Goal: Task Accomplishment & Management: Complete application form

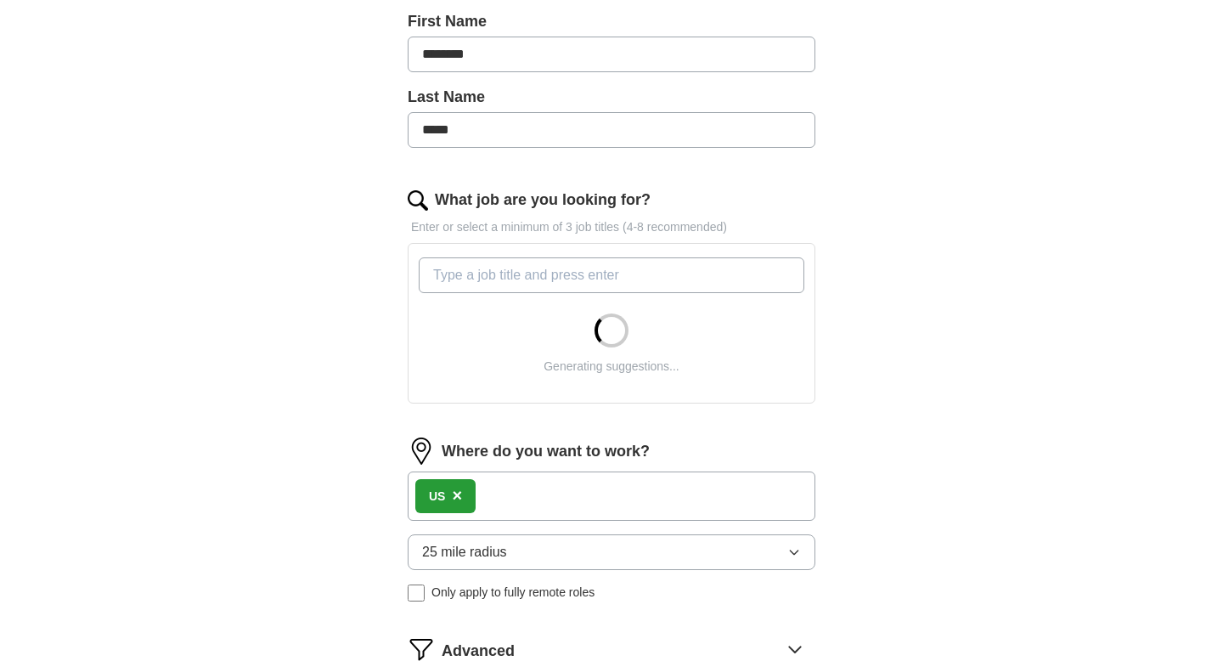
scroll to position [393, 0]
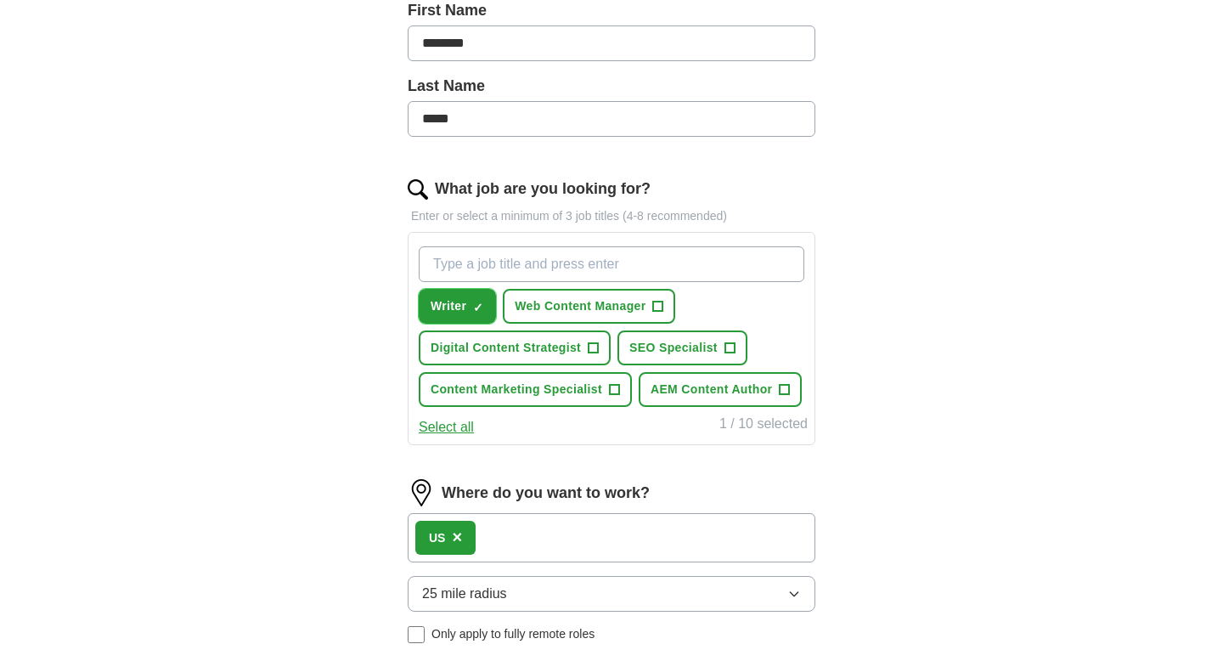
click at [0, 0] on span "×" at bounding box center [0, 0] width 0 height 0
click at [655, 300] on span "+" at bounding box center [658, 307] width 10 height 14
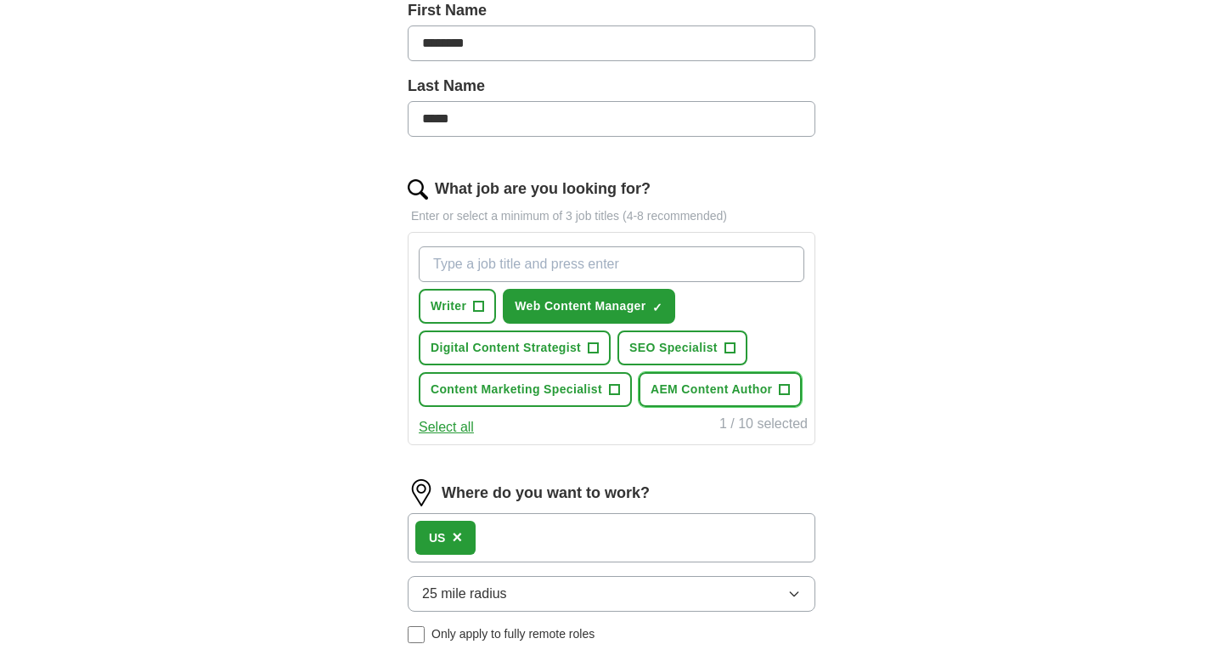
click at [692, 397] on span "AEM Content Author" at bounding box center [711, 390] width 121 height 18
click at [432, 432] on button "Select all" at bounding box center [446, 427] width 55 height 20
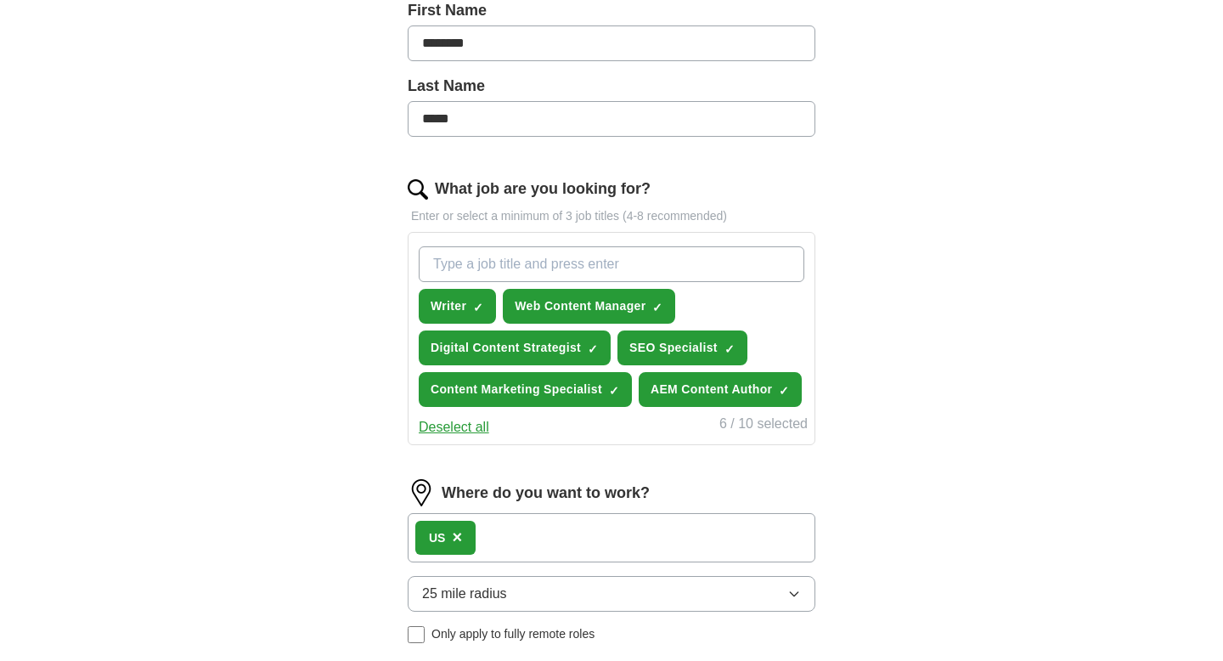
click at [473, 428] on button "Deselect all" at bounding box center [454, 427] width 71 height 20
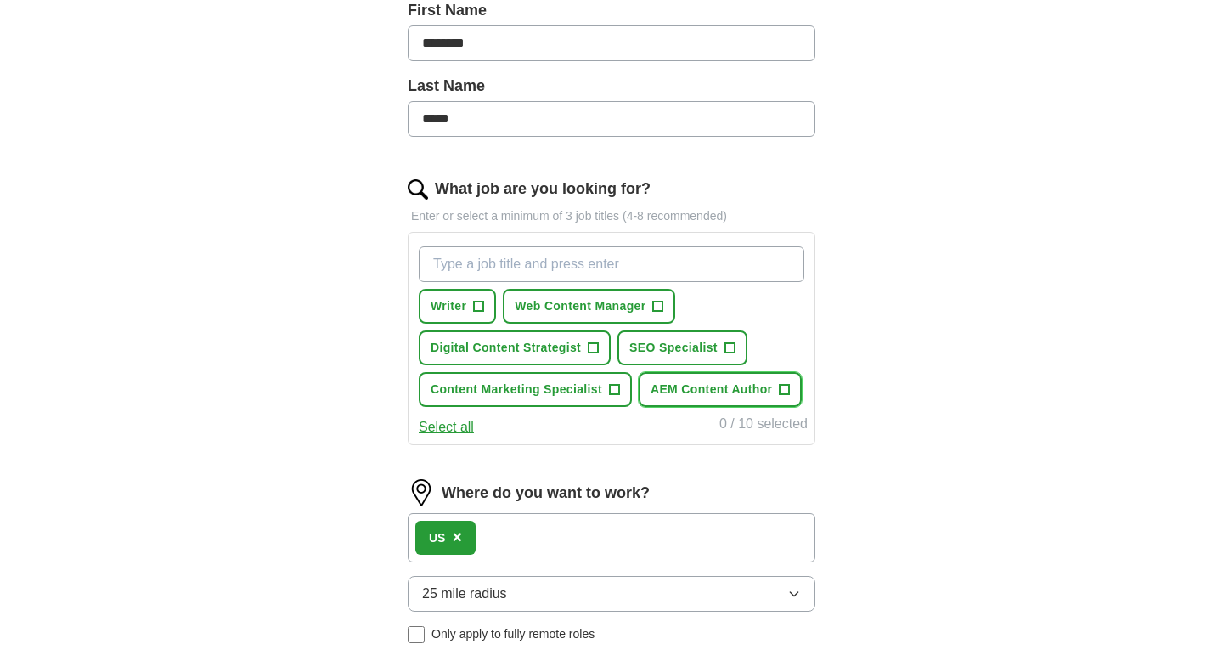
click at [664, 386] on span "AEM Content Author" at bounding box center [711, 390] width 121 height 18
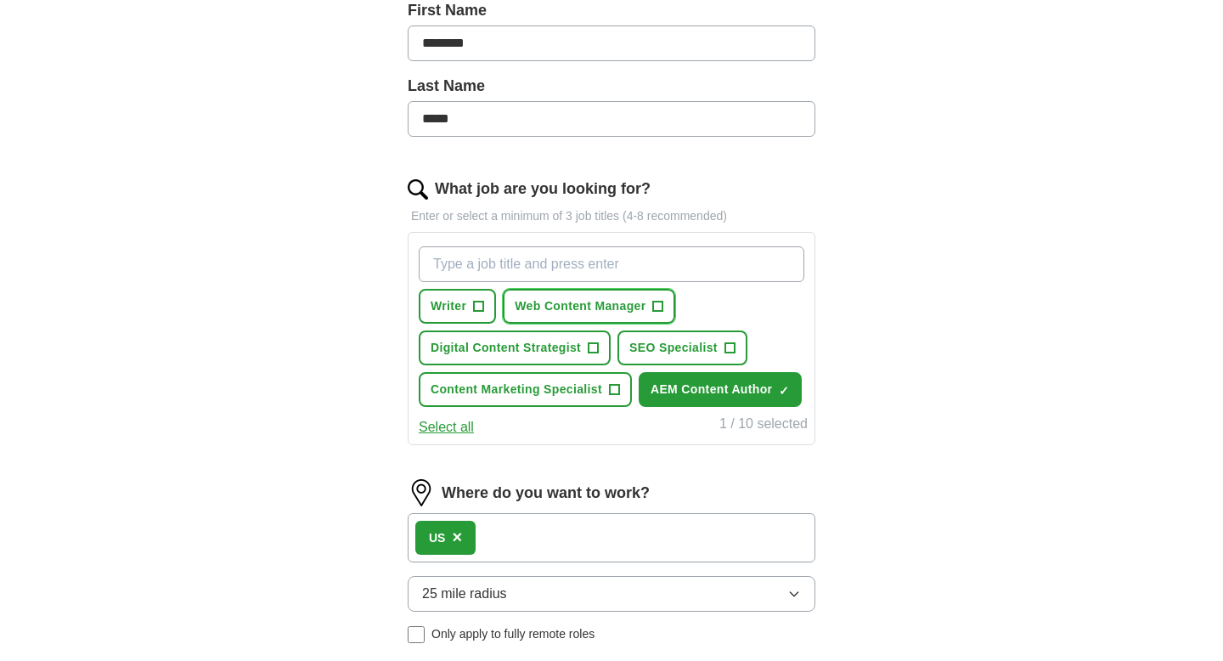
click at [581, 304] on span "Web Content Manager" at bounding box center [580, 306] width 131 height 18
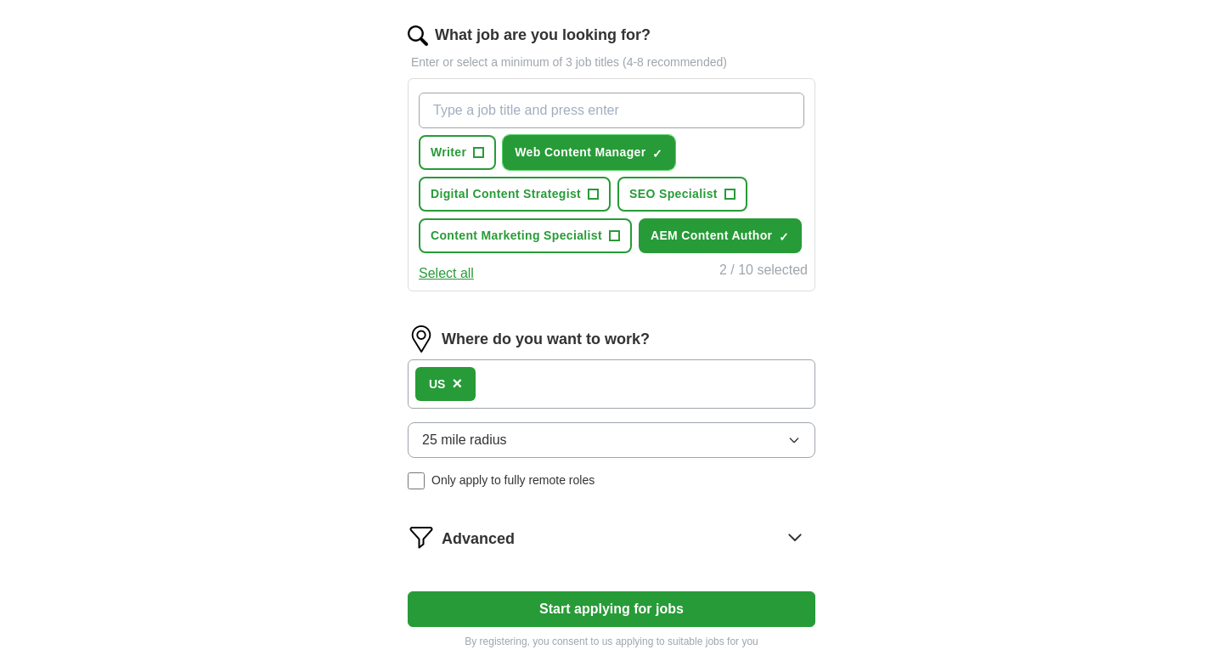
scroll to position [584, 0]
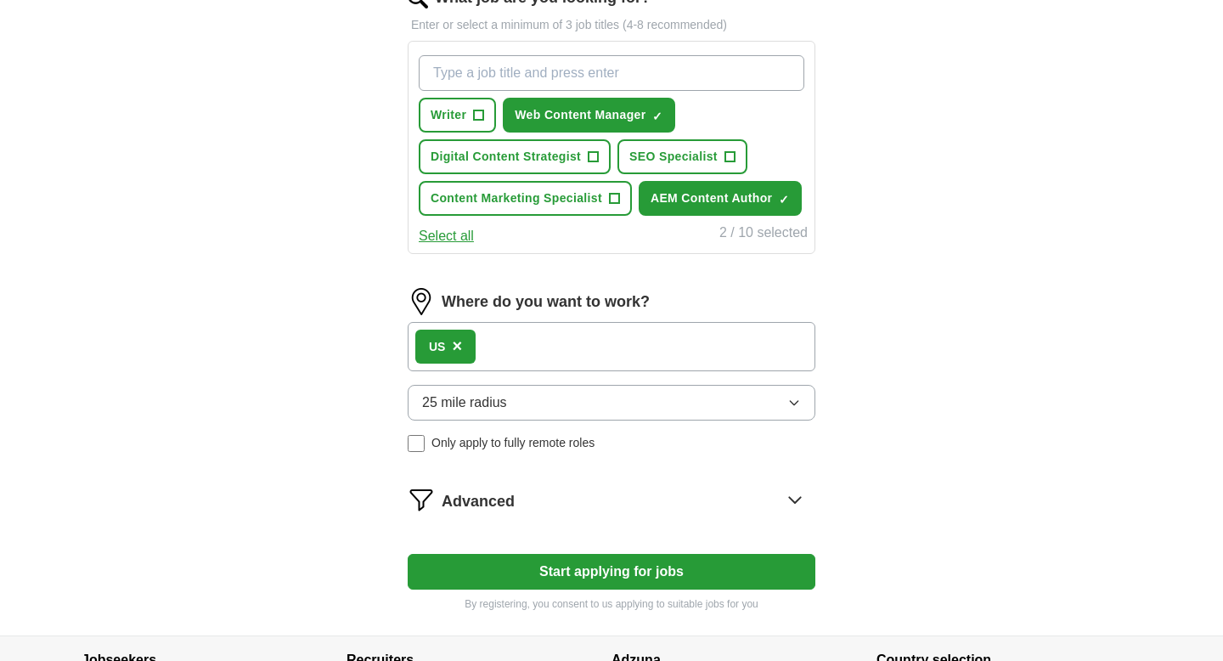
click at [589, 401] on button "25 mile radius" at bounding box center [612, 403] width 408 height 36
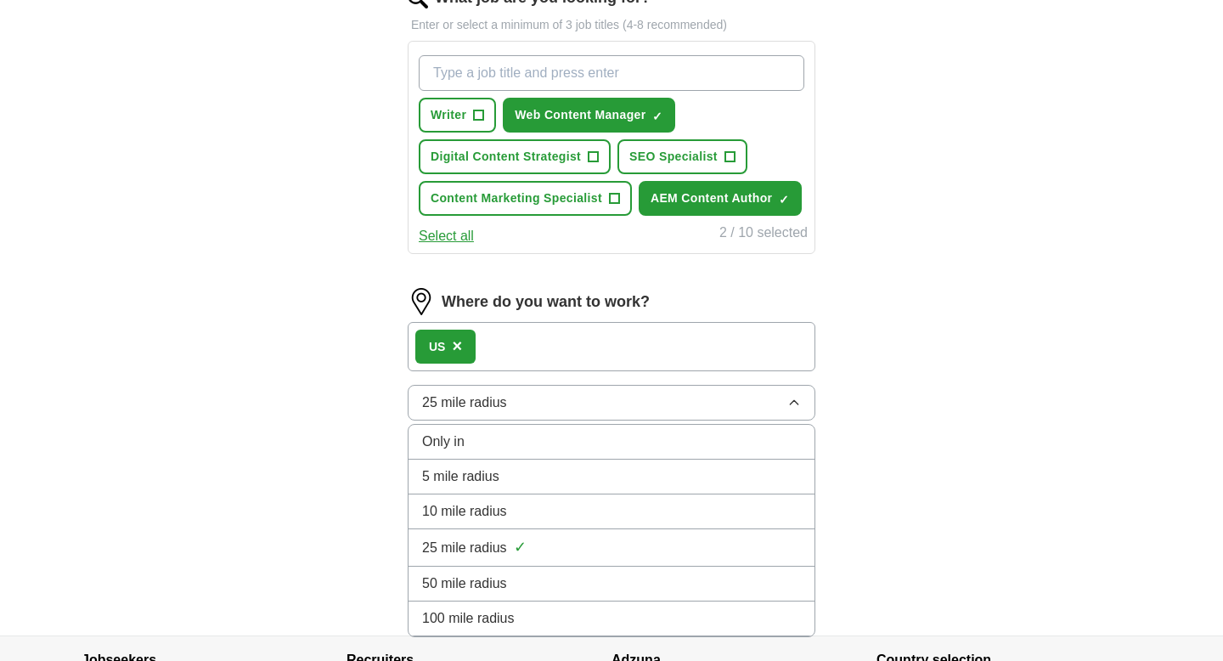
click at [563, 441] on div "Only in" at bounding box center [611, 442] width 379 height 20
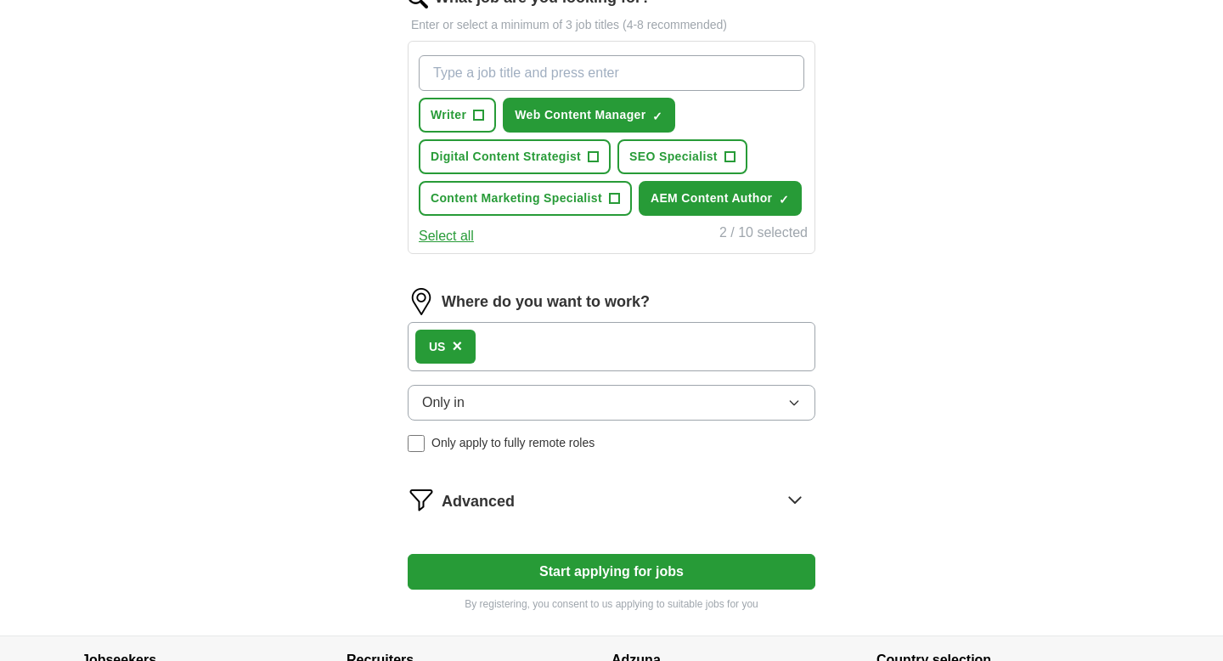
click at [563, 403] on button "Only in" at bounding box center [612, 403] width 408 height 36
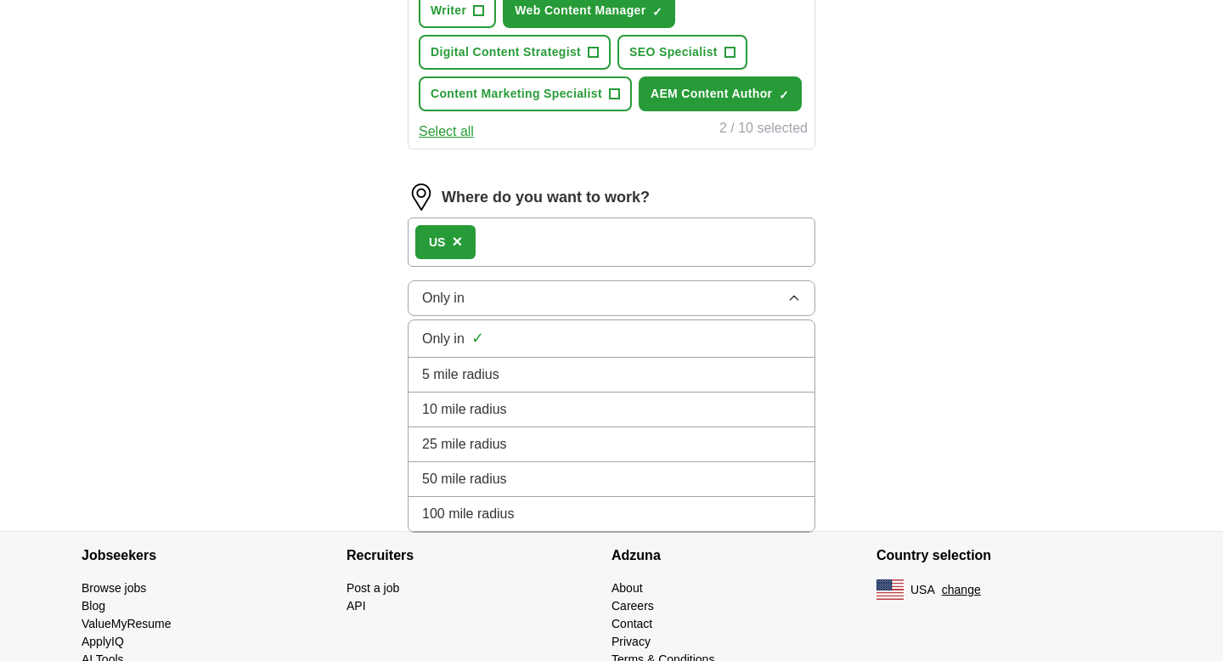
scroll to position [730, 0]
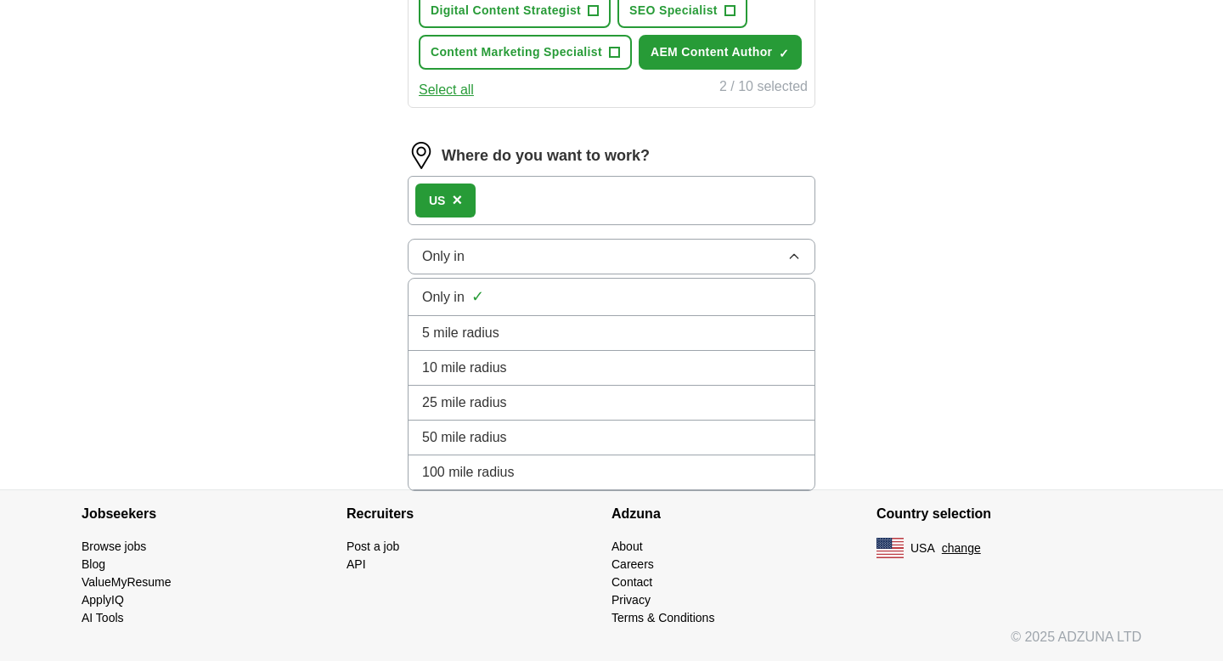
click at [500, 294] on div "Only in ✓" at bounding box center [611, 296] width 379 height 23
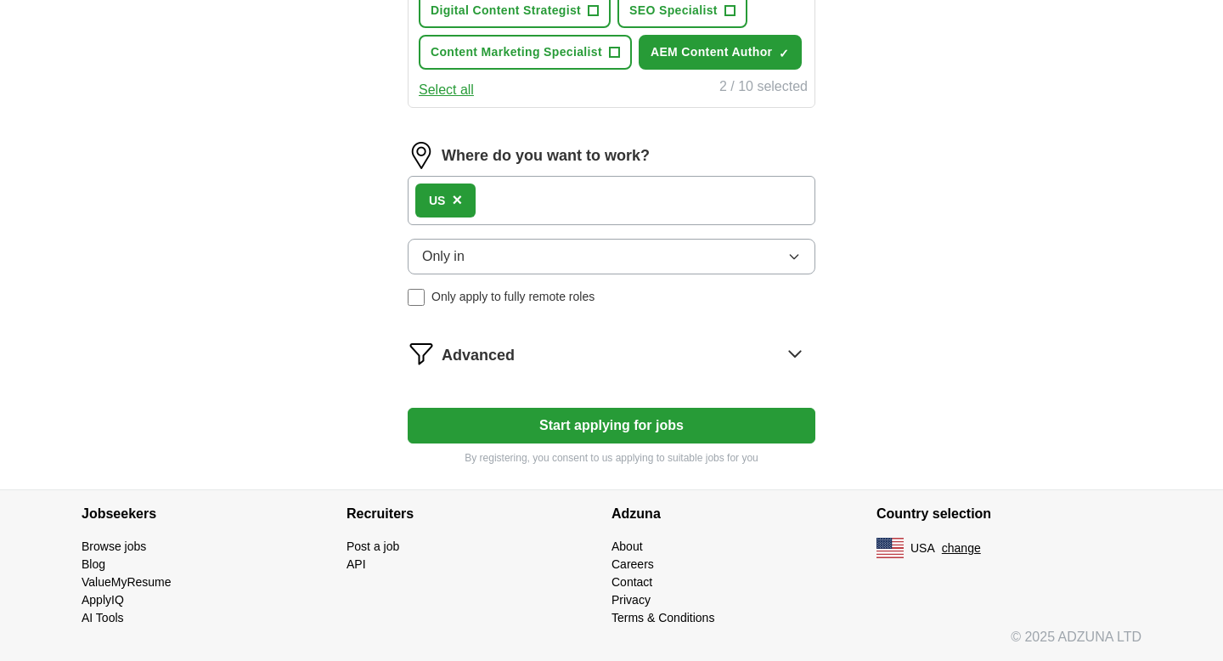
click at [488, 251] on button "Only in" at bounding box center [612, 257] width 408 height 36
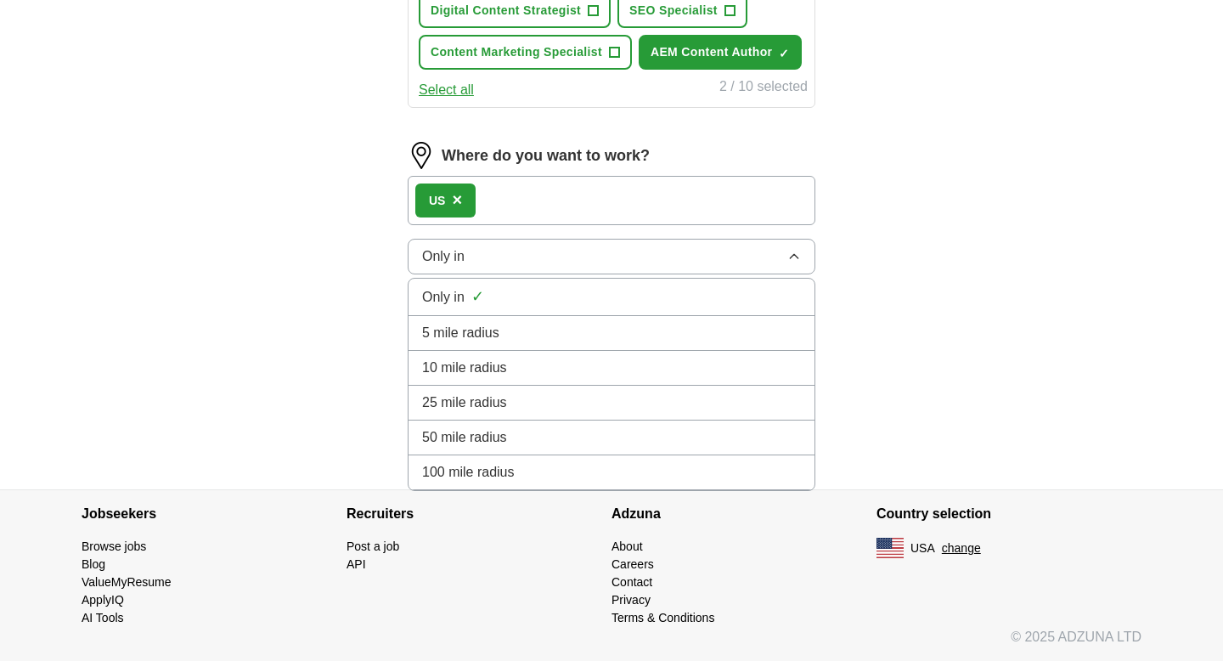
click at [488, 475] on span "100 mile radius" at bounding box center [468, 472] width 93 height 20
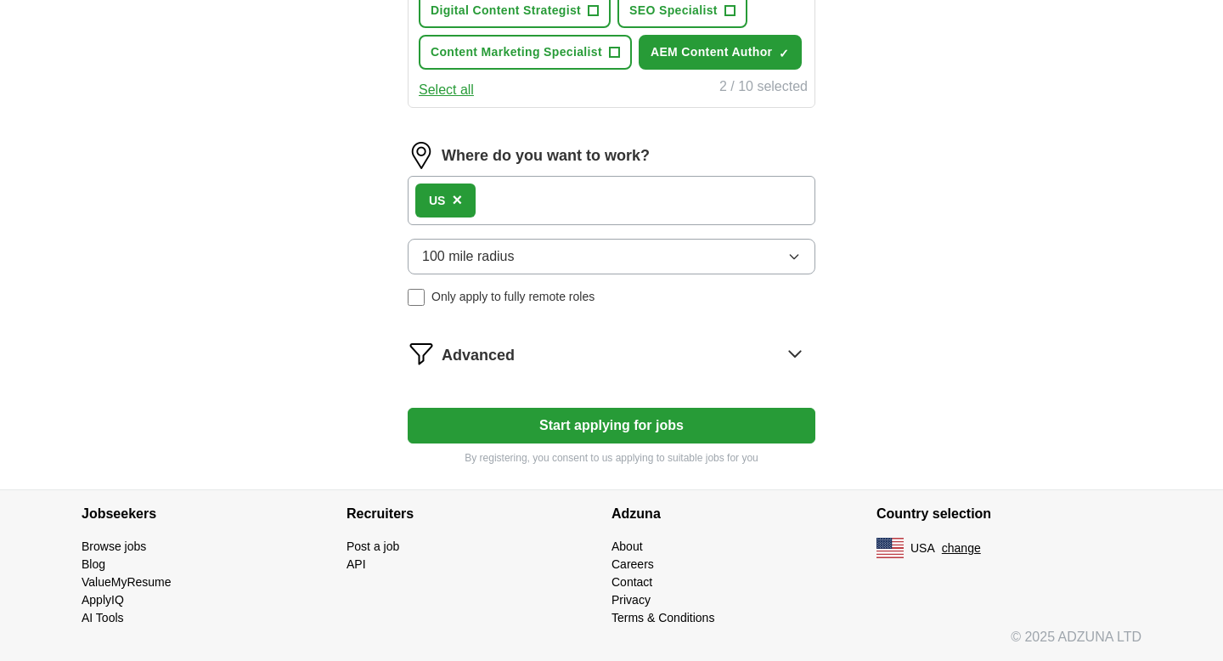
click at [526, 350] on div "Advanced" at bounding box center [629, 353] width 374 height 27
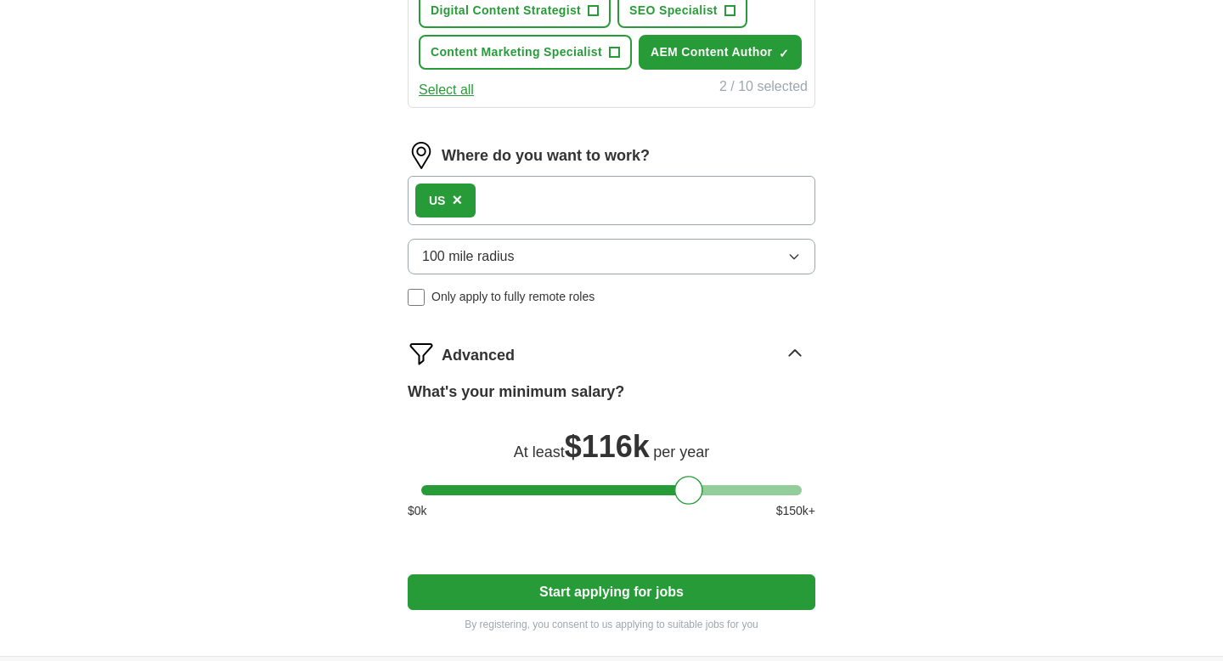
scroll to position [897, 0]
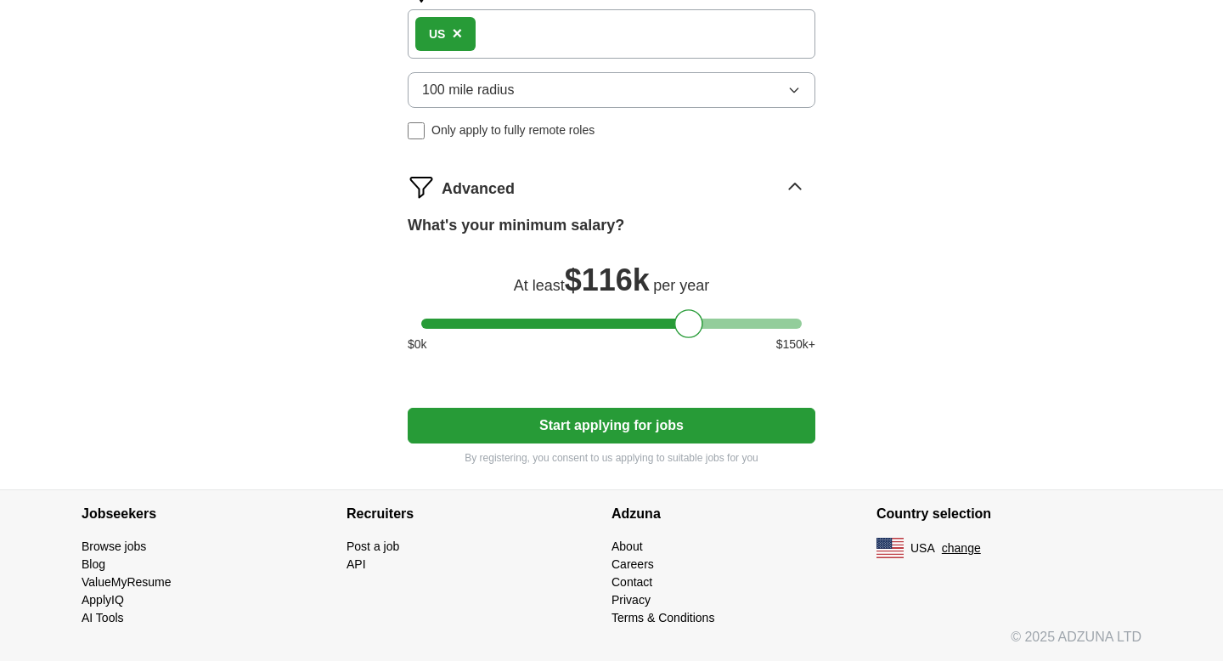
click at [615, 427] on button "Start applying for jobs" at bounding box center [612, 426] width 408 height 36
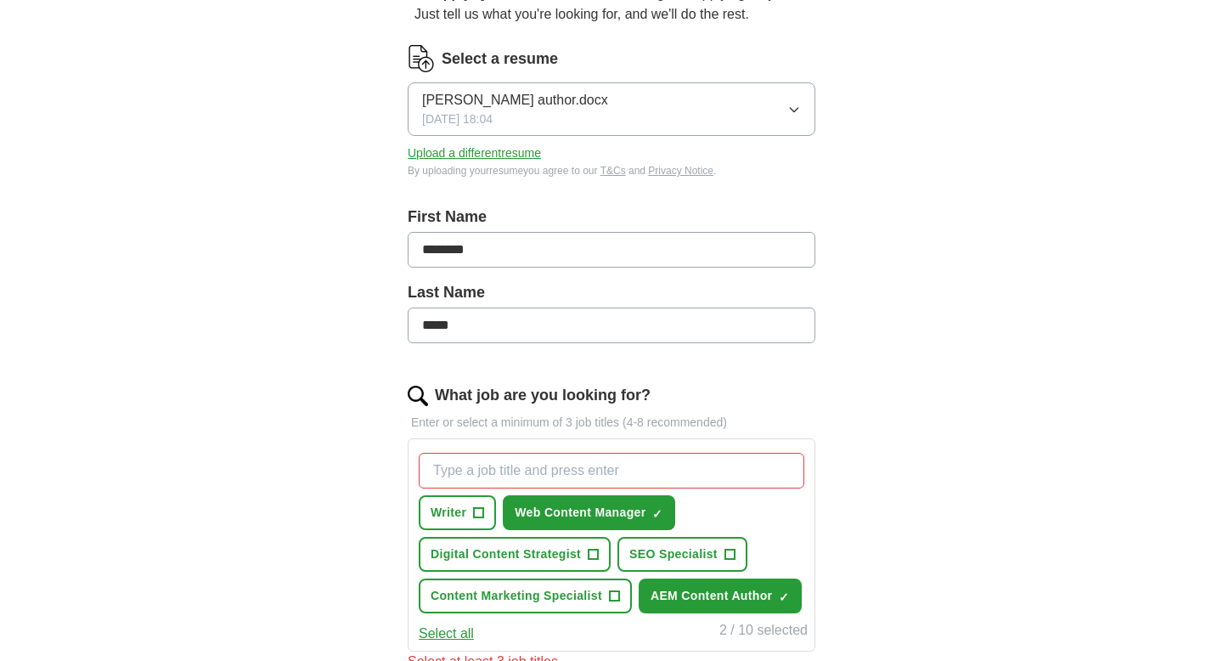
scroll to position [320, 0]
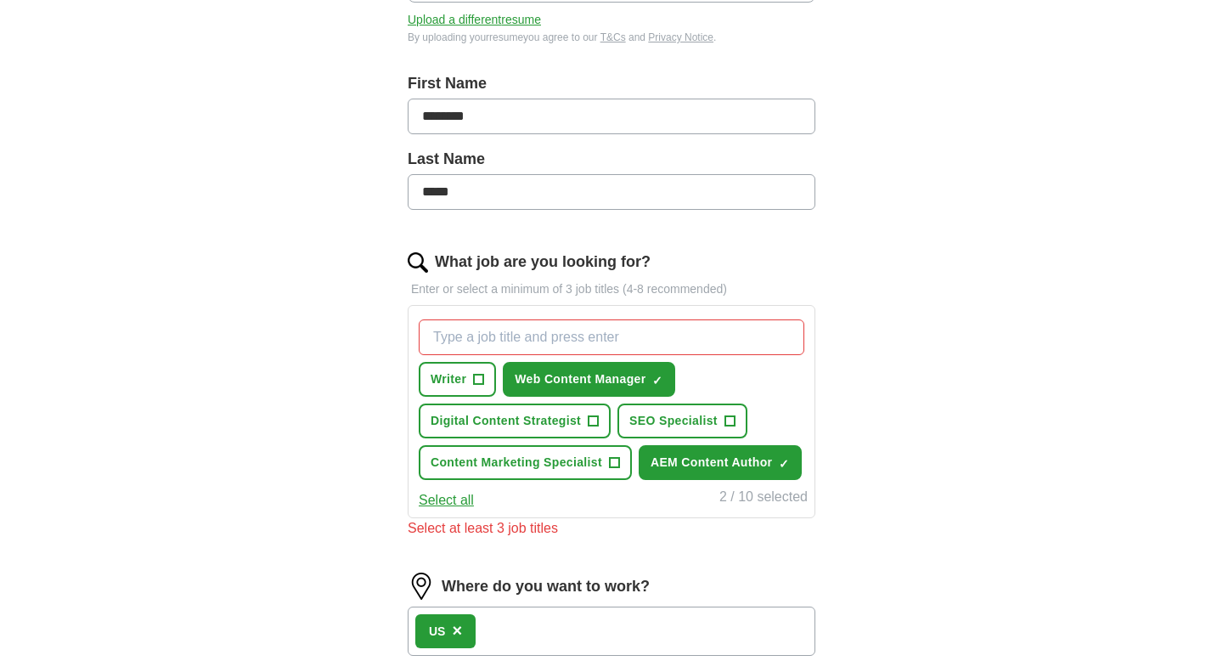
click at [536, 341] on input "What job are you looking for?" at bounding box center [612, 337] width 386 height 36
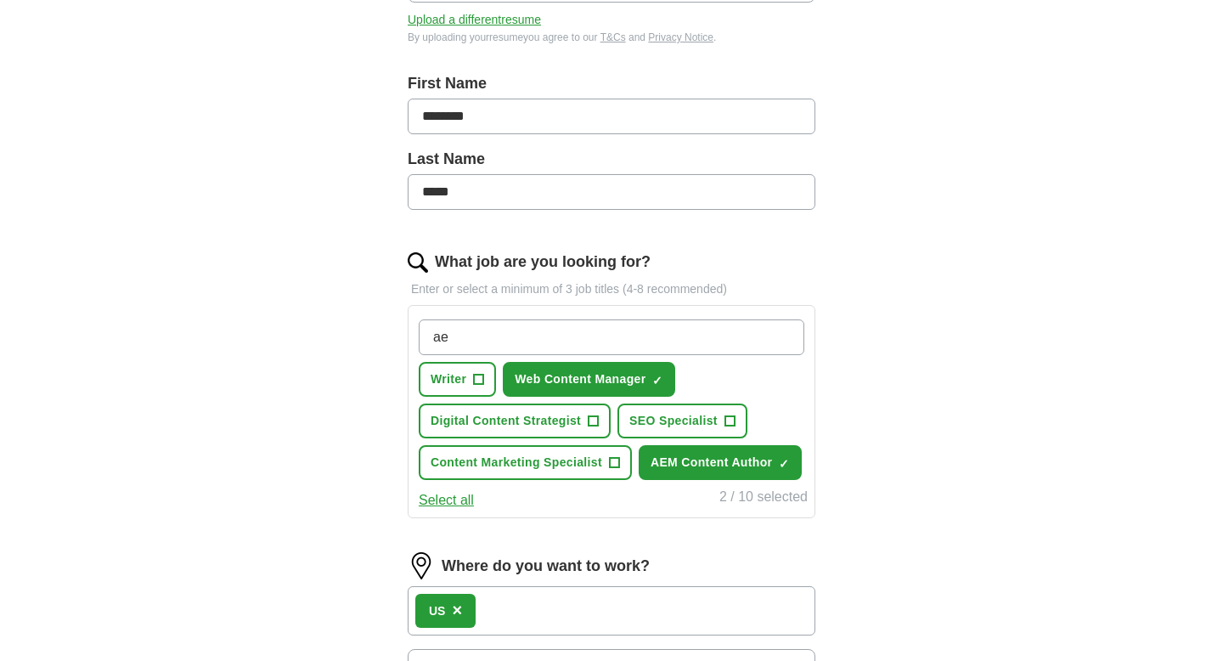
type input "aem"
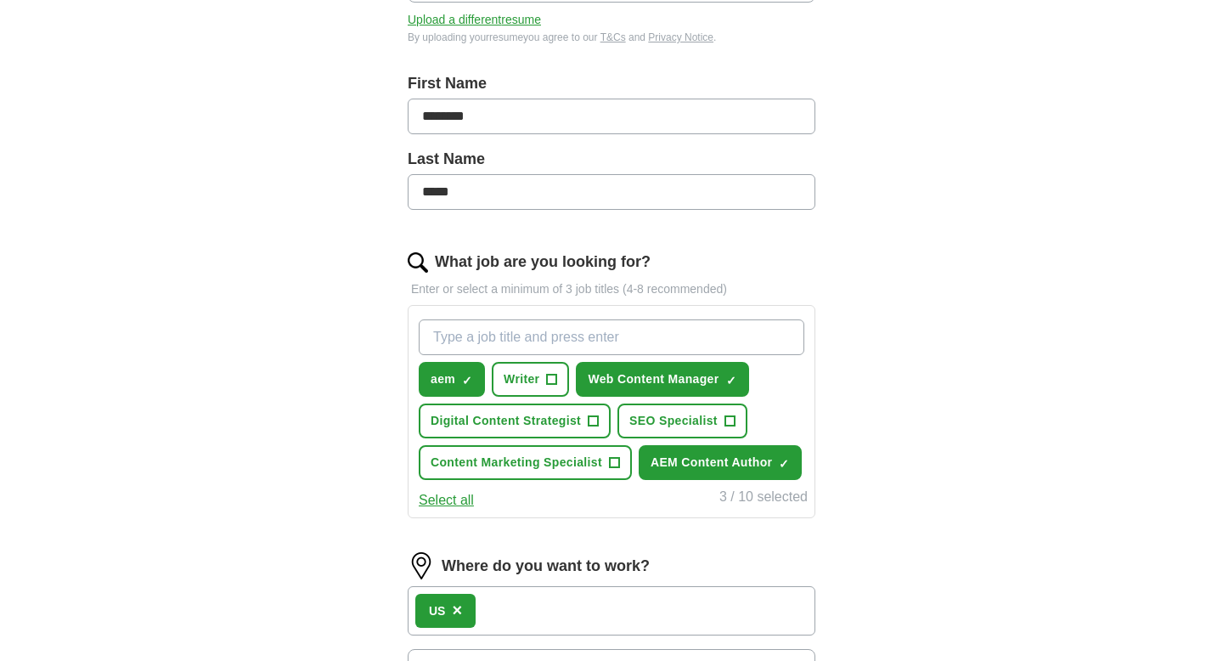
click at [544, 337] on input "What job are you looking for?" at bounding box center [612, 337] width 386 height 36
type input "w"
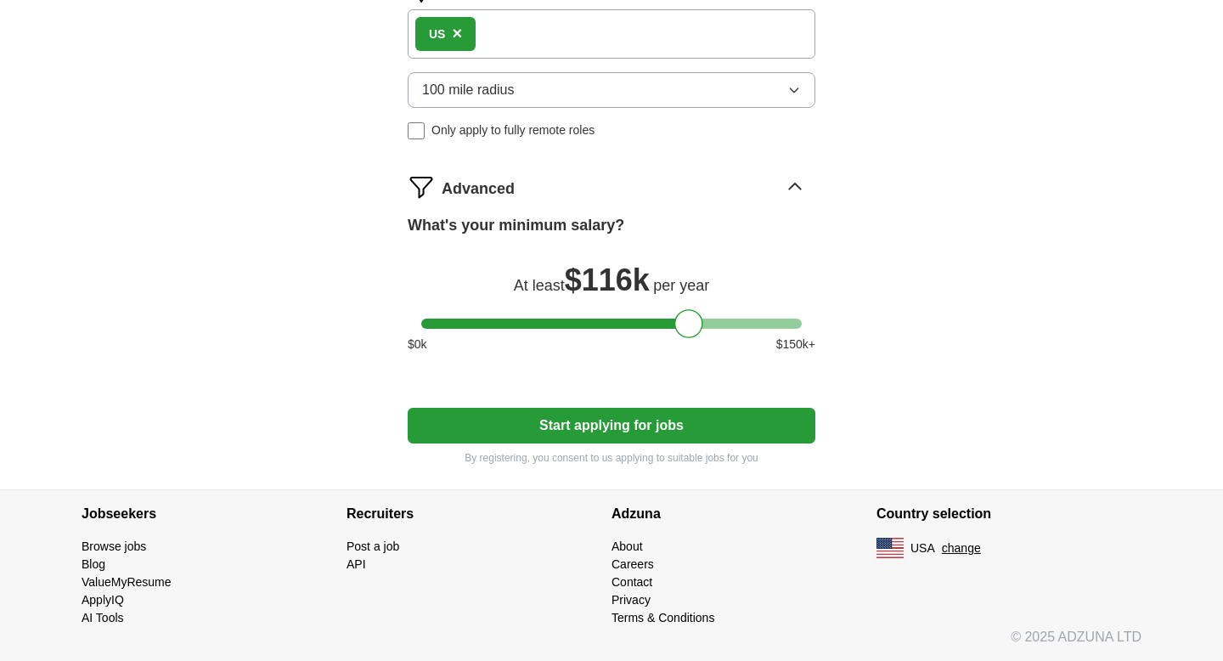
type input "aem content manager"
click at [606, 424] on button "Start applying for jobs" at bounding box center [612, 426] width 408 height 36
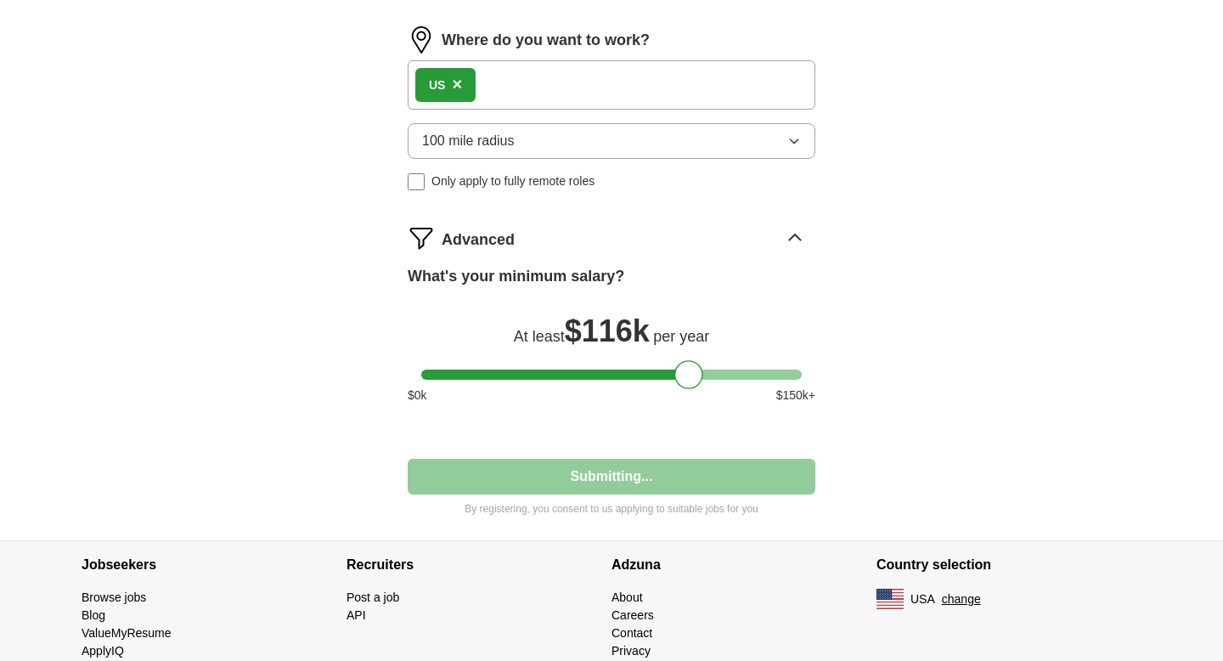
select select "**"
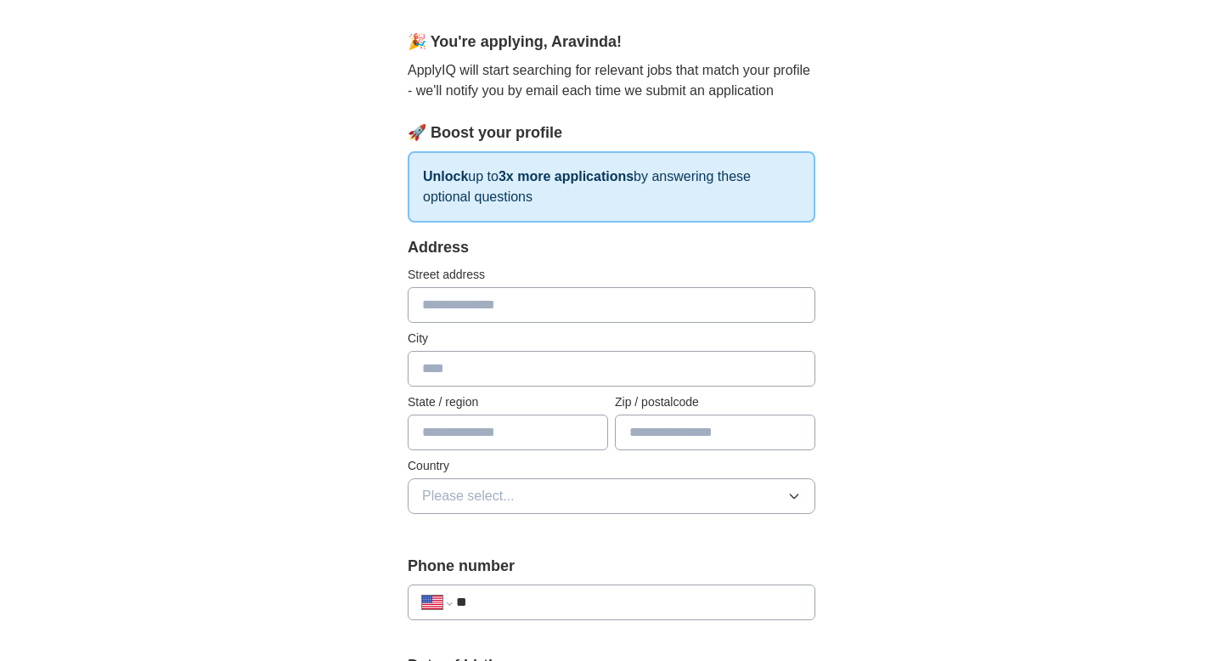
scroll to position [134, 0]
click at [471, 76] on p "ApplyIQ will start searching for relevant jobs that match your profile - we'll …" at bounding box center [612, 79] width 408 height 41
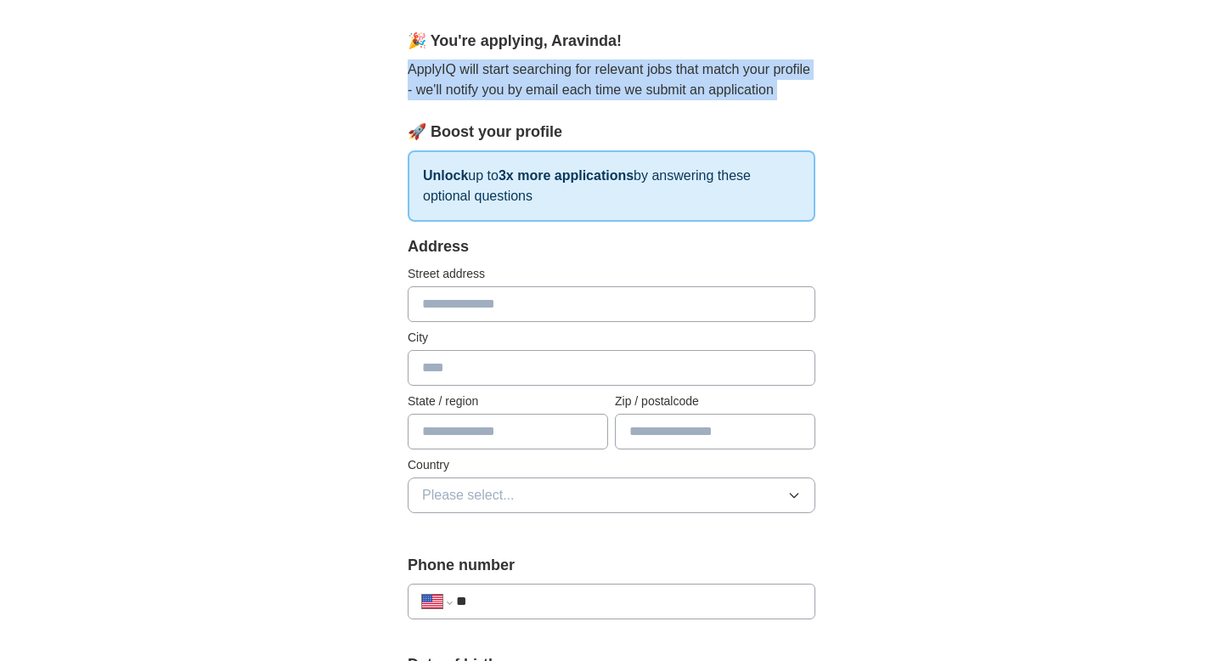
click at [471, 76] on p "ApplyIQ will start searching for relevant jobs that match your profile - we'll …" at bounding box center [612, 79] width 408 height 41
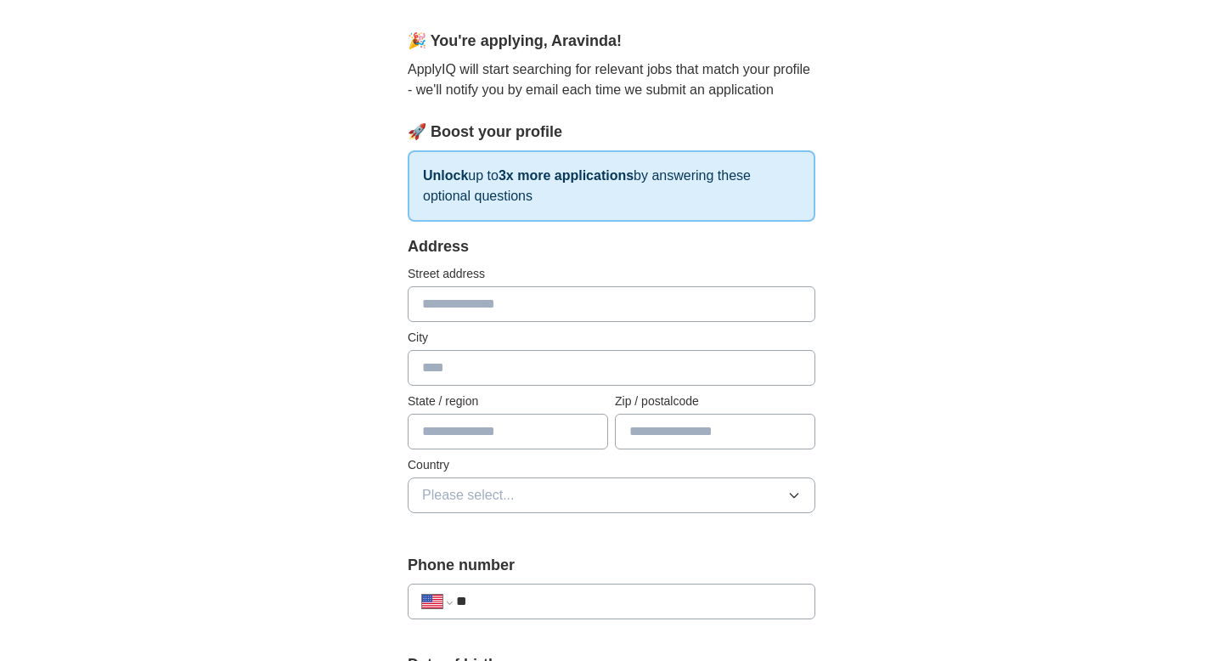
click at [809, 247] on div "Address" at bounding box center [612, 246] width 408 height 23
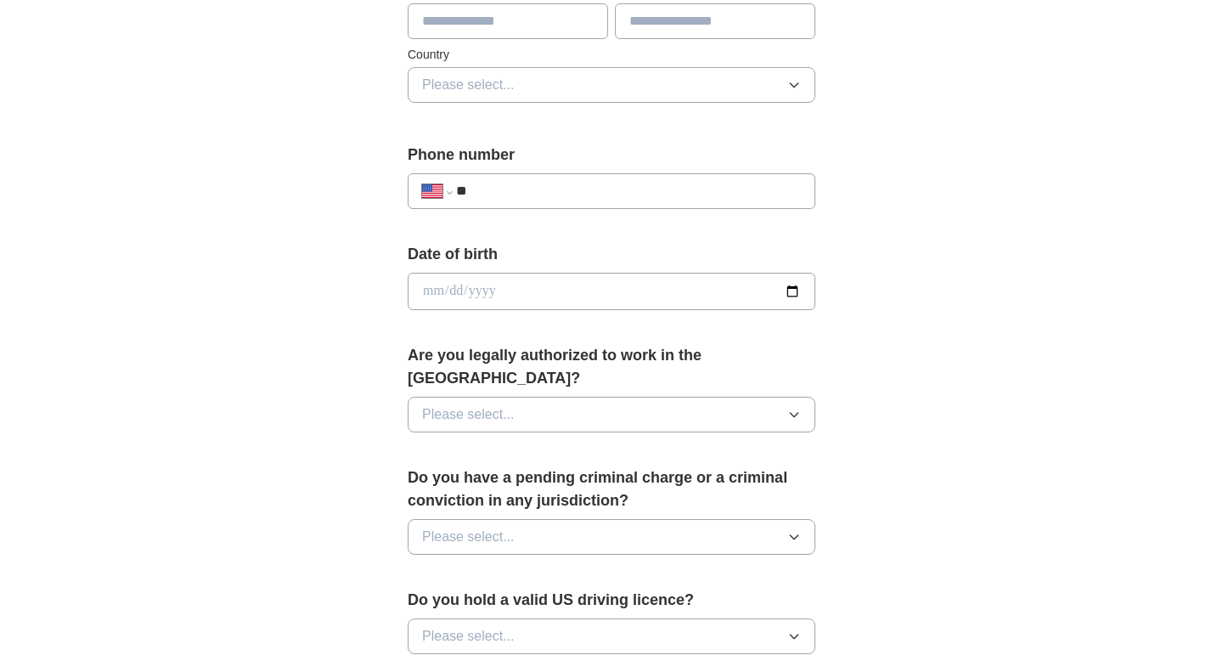
scroll to position [549, 0]
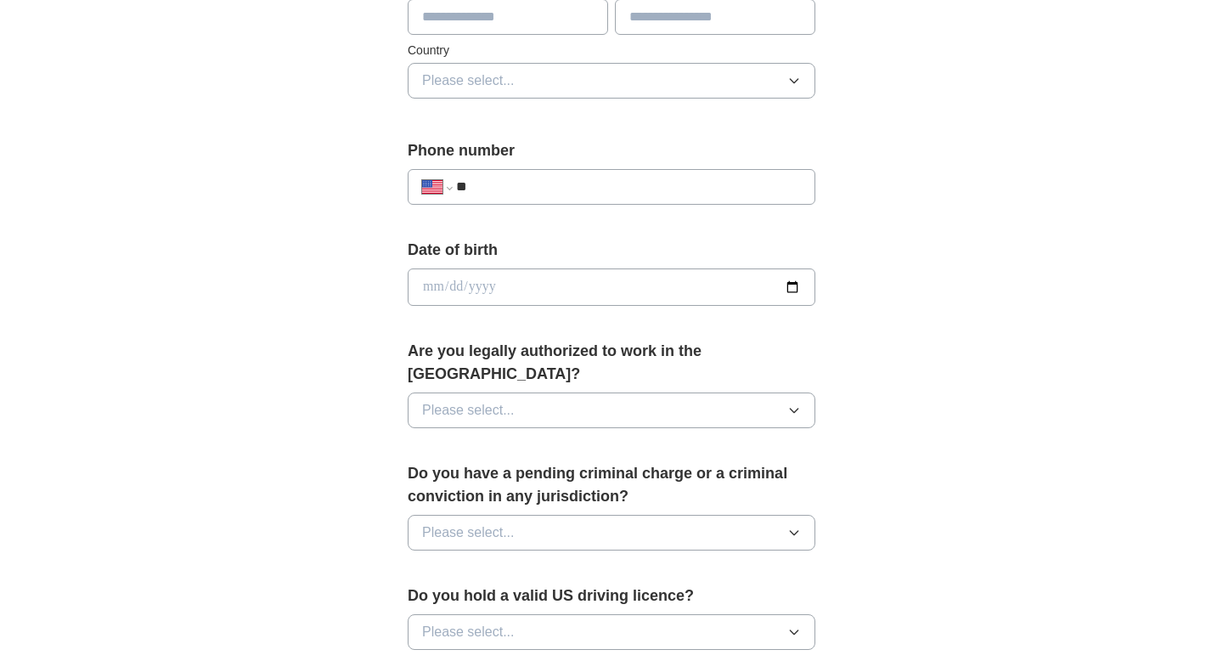
click at [608, 195] on input "**" at bounding box center [628, 187] width 345 height 20
paste input "**********"
type input "**********"
click at [629, 237] on form "**********" at bounding box center [612, 427] width 408 height 1212
click at [476, 186] on input "**********" at bounding box center [628, 187] width 345 height 20
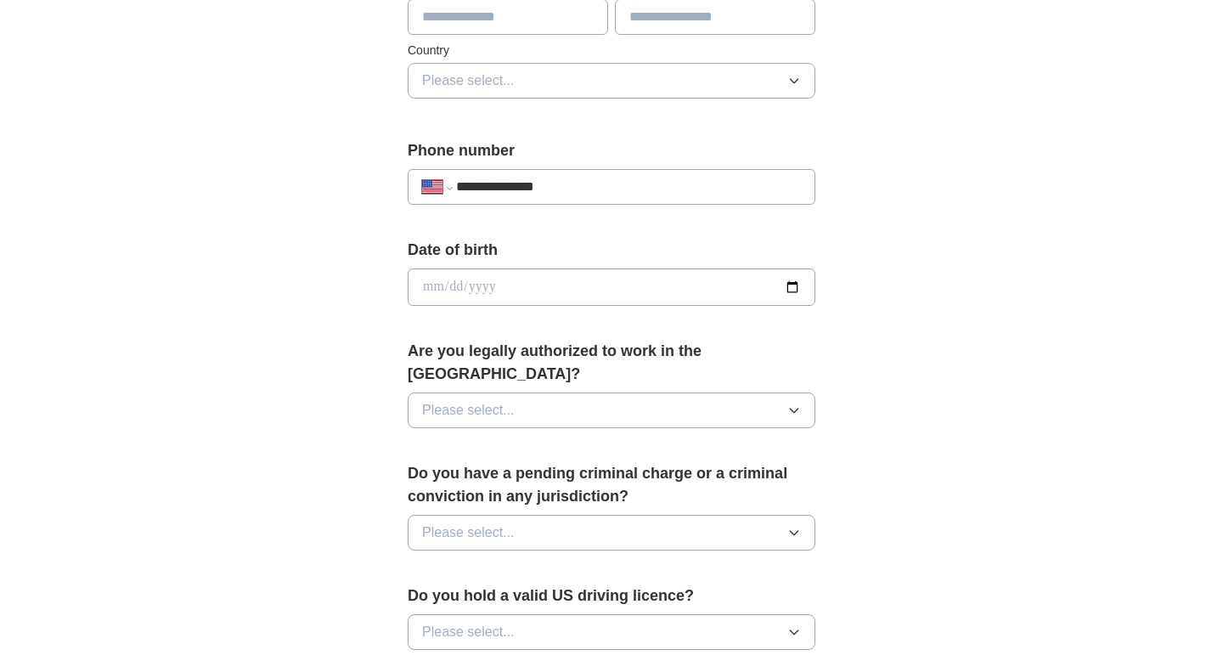
select select "**"
type input "**********"
select select "**"
type input "**********"
click at [576, 282] on input "date" at bounding box center [612, 286] width 408 height 37
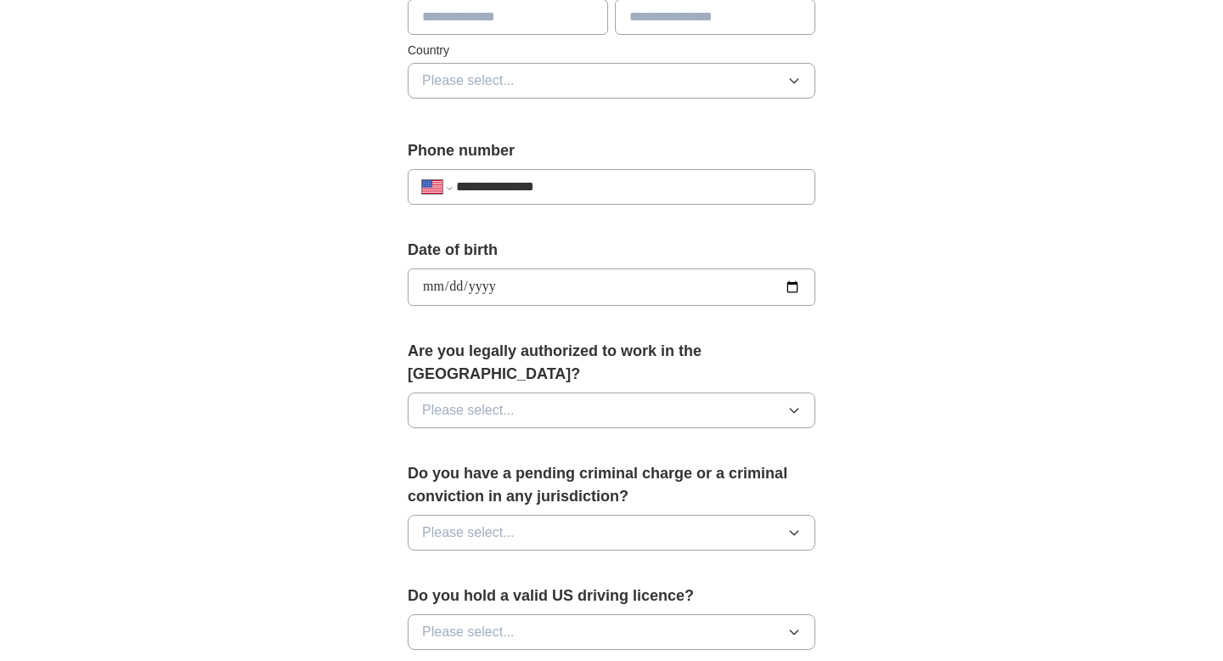
type input "**********"
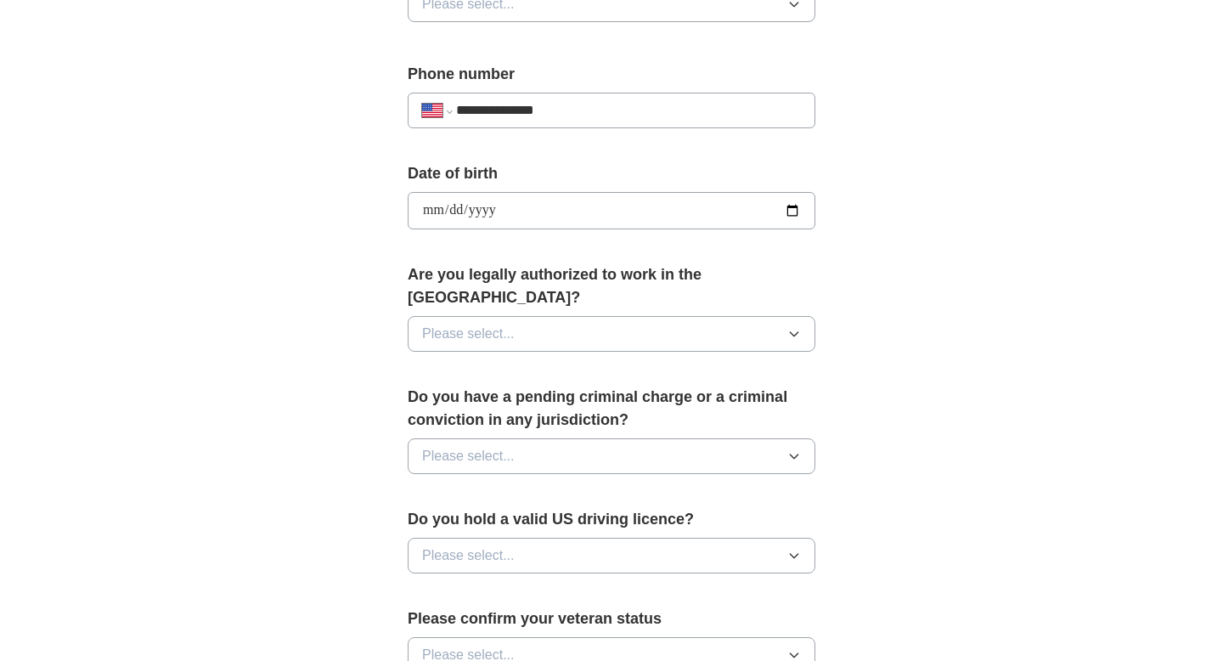
scroll to position [646, 0]
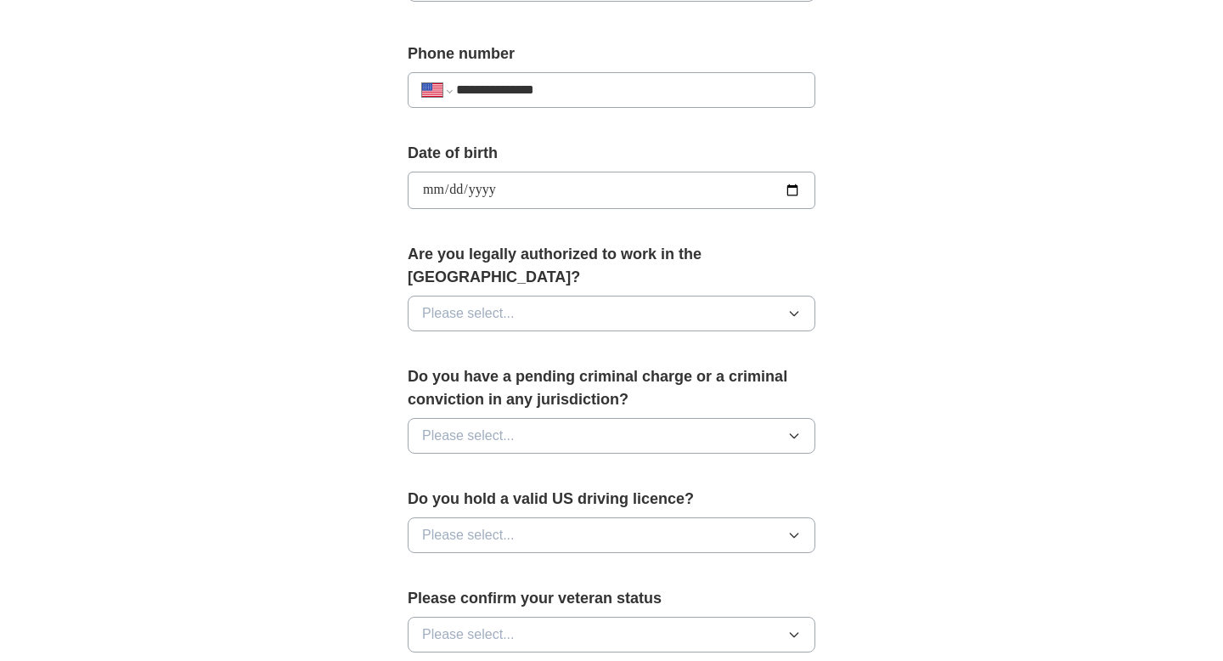
click at [704, 296] on button "Please select..." at bounding box center [612, 314] width 408 height 36
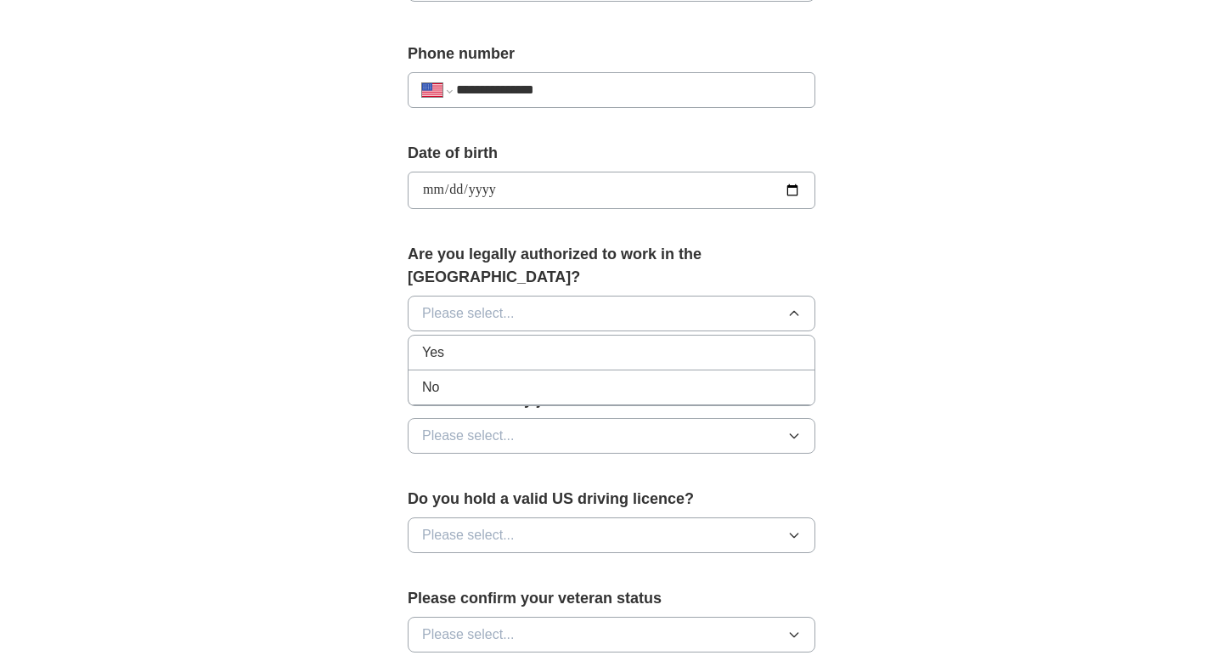
click at [620, 342] on div "Yes" at bounding box center [611, 352] width 379 height 20
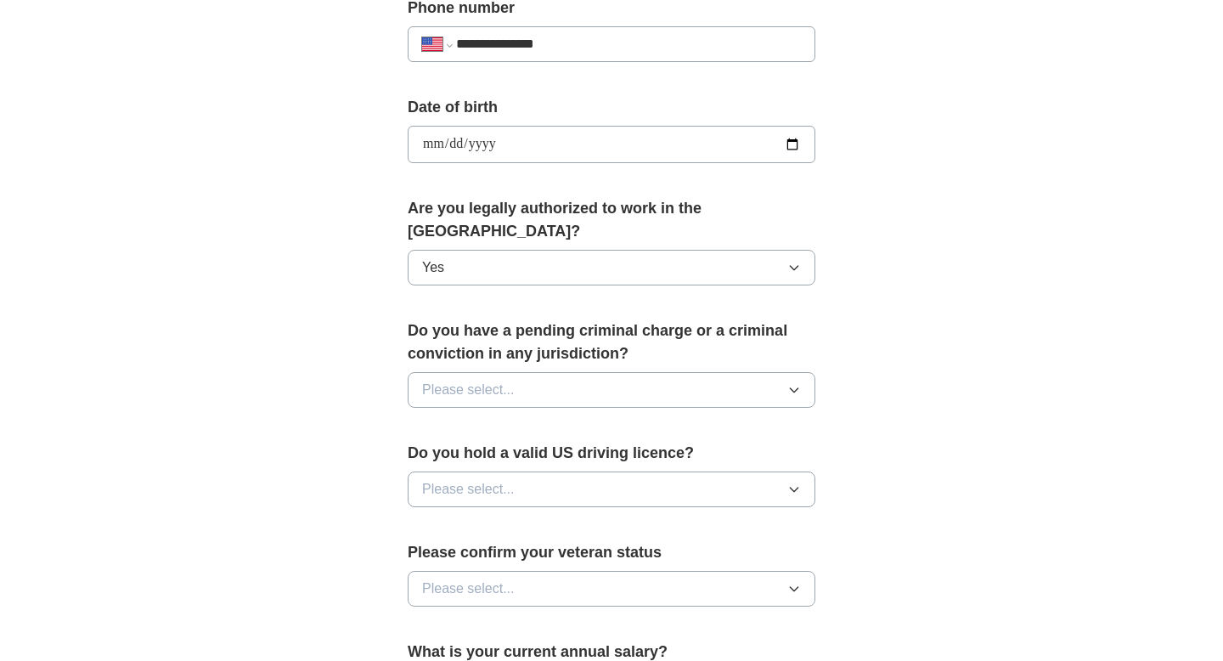
scroll to position [706, 0]
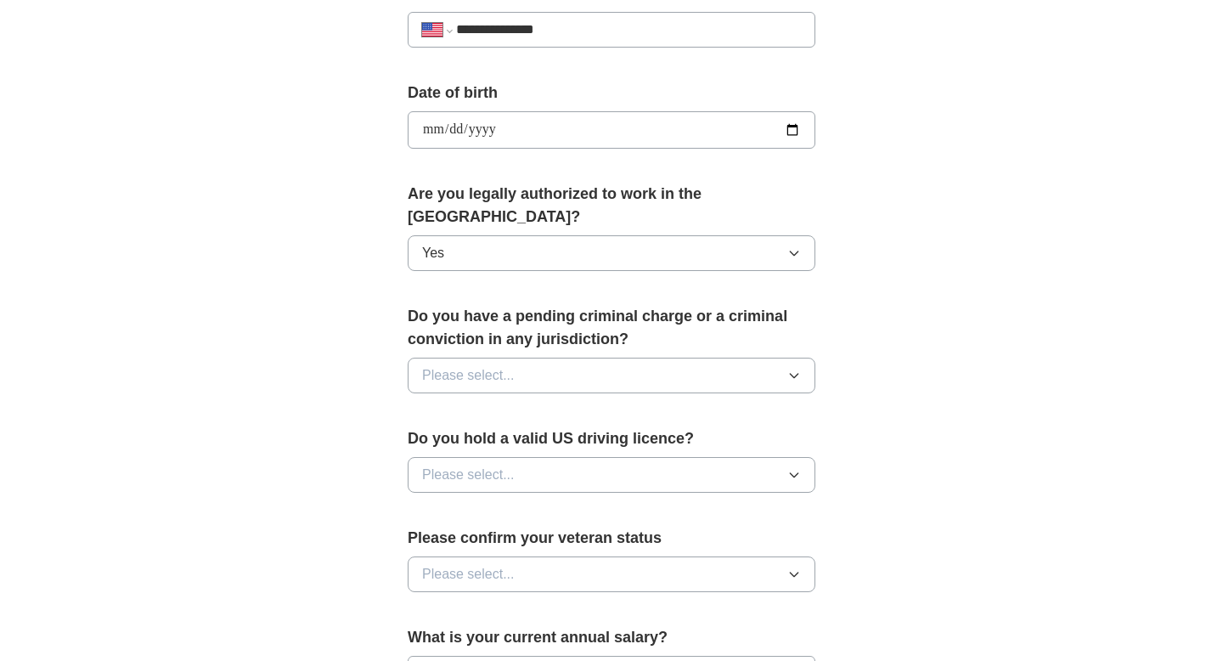
click at [883, 311] on div "**********" at bounding box center [612, 167] width 544 height 1452
click at [646, 358] on button "Please select..." at bounding box center [612, 376] width 408 height 36
click at [590, 439] on div "No" at bounding box center [611, 449] width 379 height 20
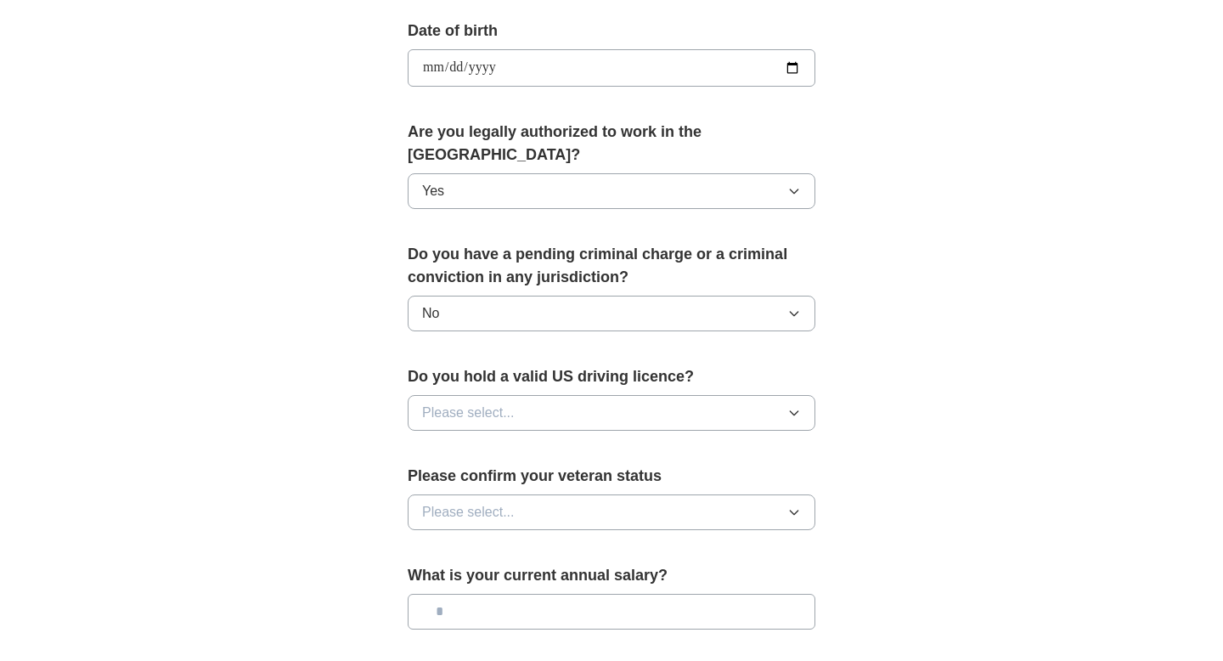
scroll to position [788, 0]
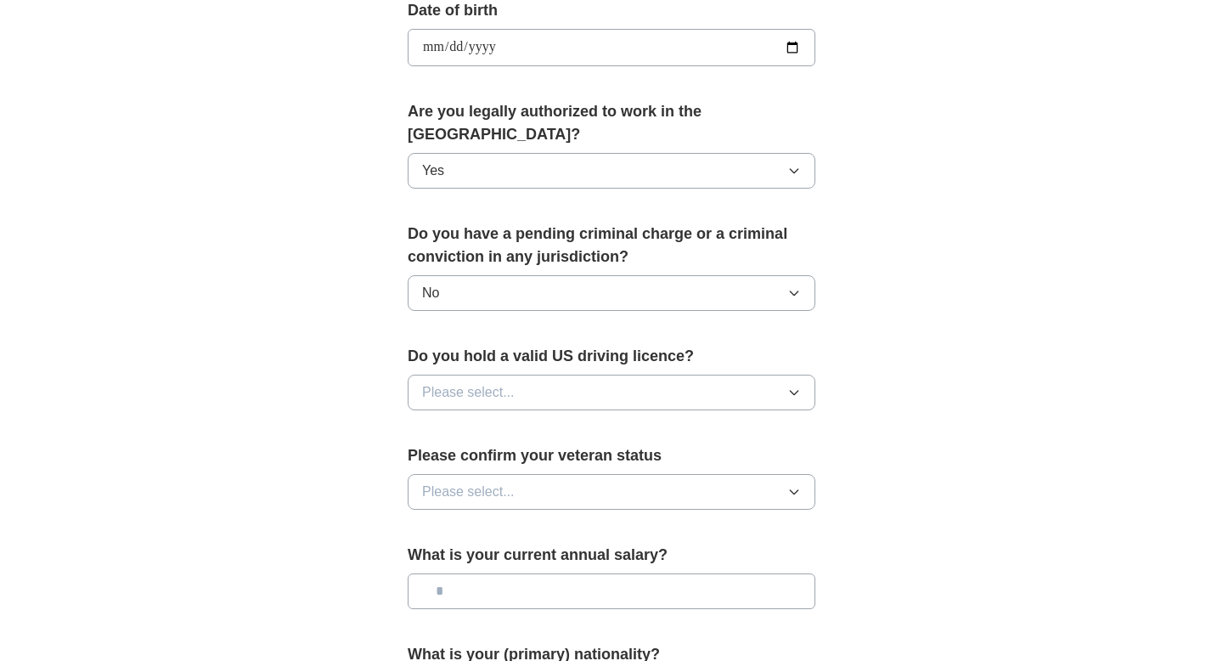
click at [614, 375] on button "Please select..." at bounding box center [612, 393] width 408 height 36
click at [583, 421] on div "Yes" at bounding box center [611, 431] width 379 height 20
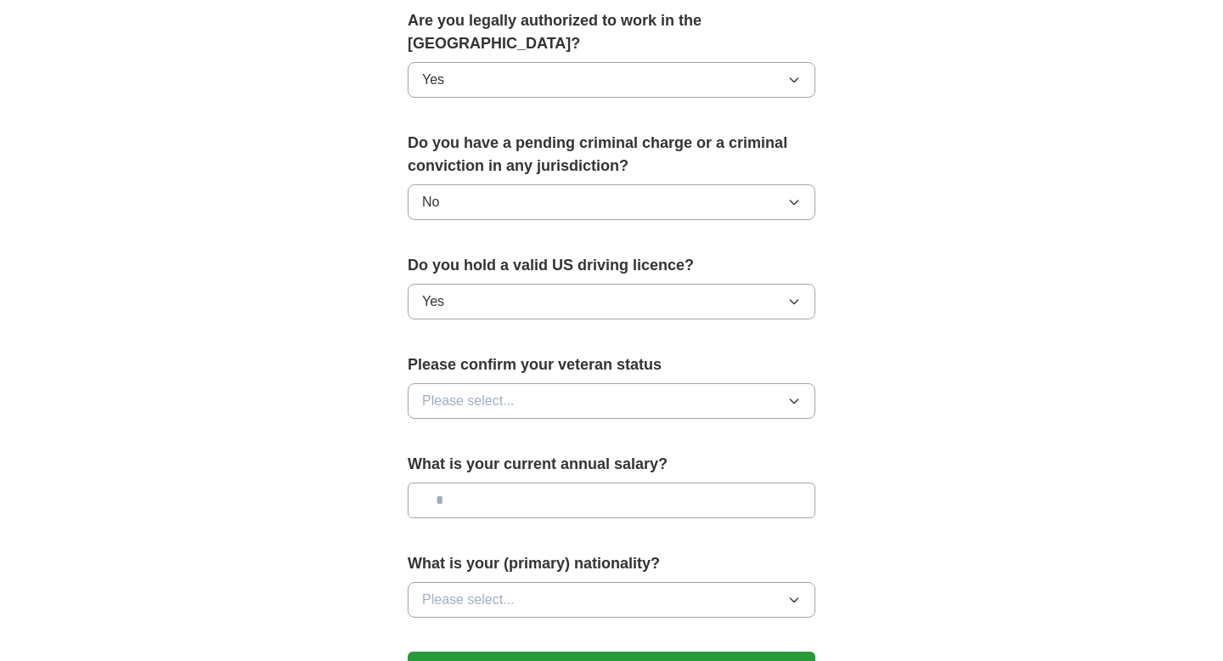
scroll to position [913, 0]
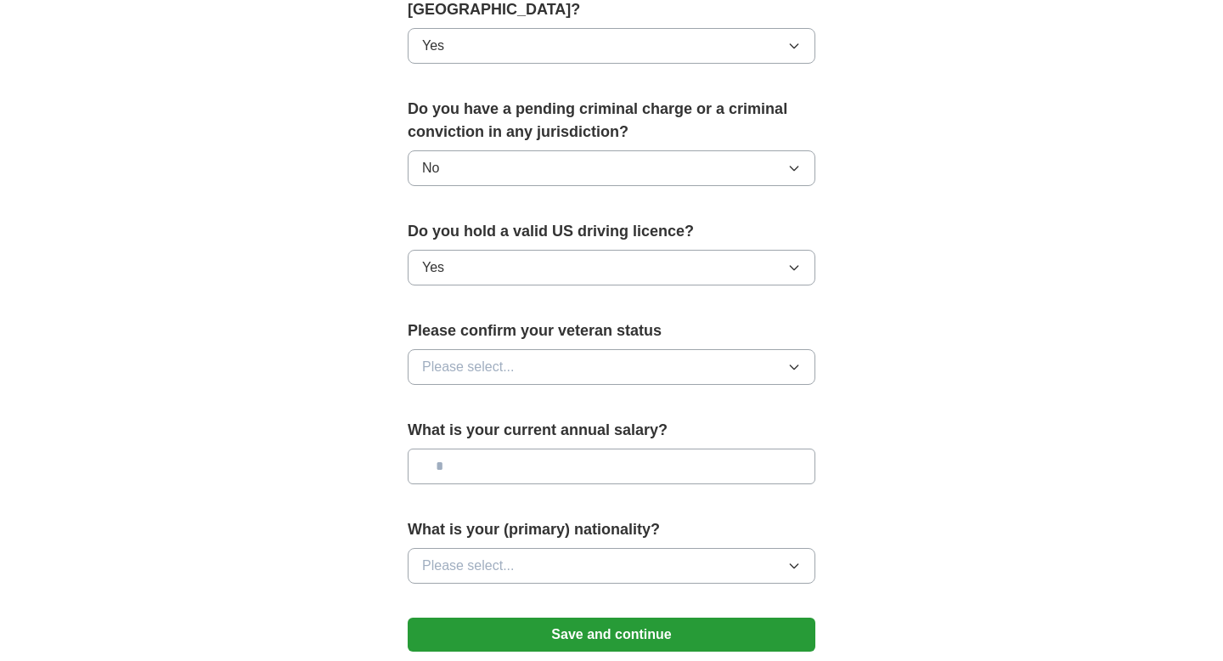
click at [624, 349] on button "Please select..." at bounding box center [612, 367] width 408 height 36
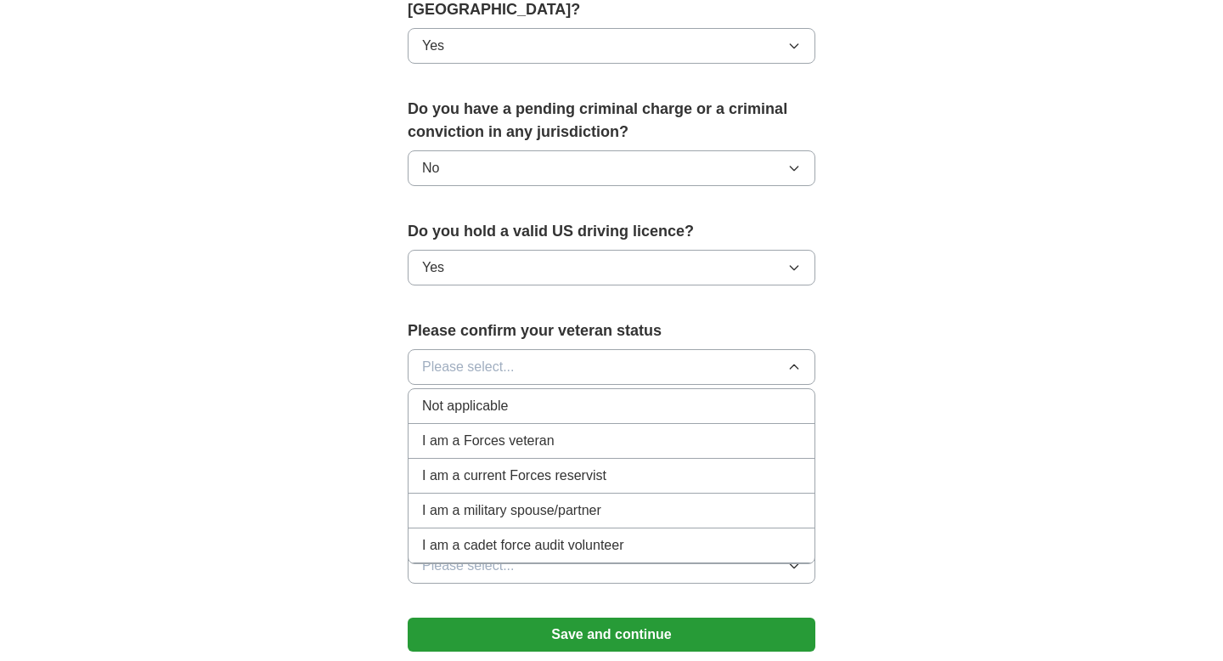
click at [571, 396] on div "Not applicable" at bounding box center [611, 406] width 379 height 20
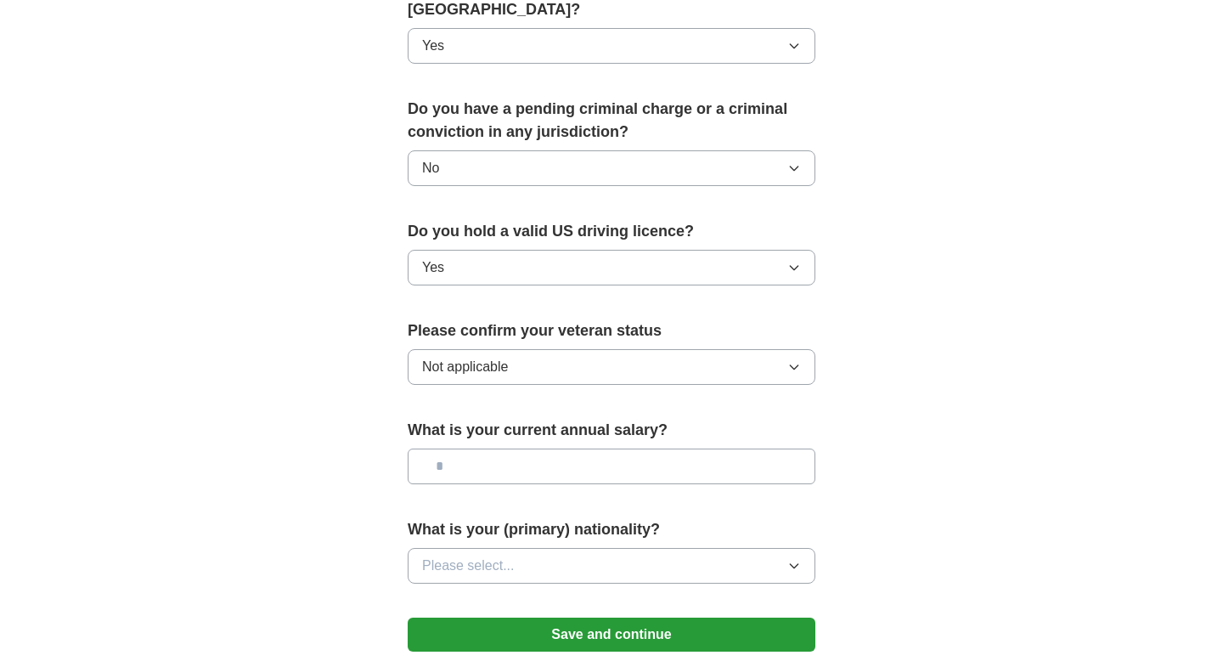
scroll to position [948, 0]
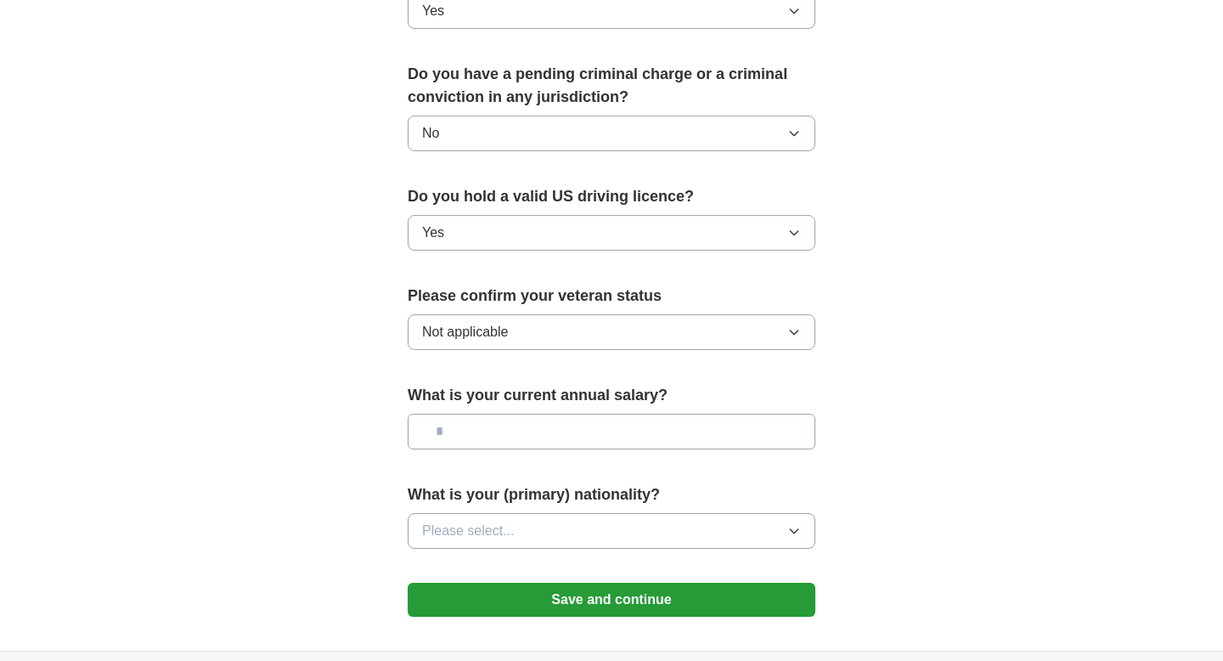
click at [589, 417] on input "text" at bounding box center [612, 432] width 408 height 36
type input "********"
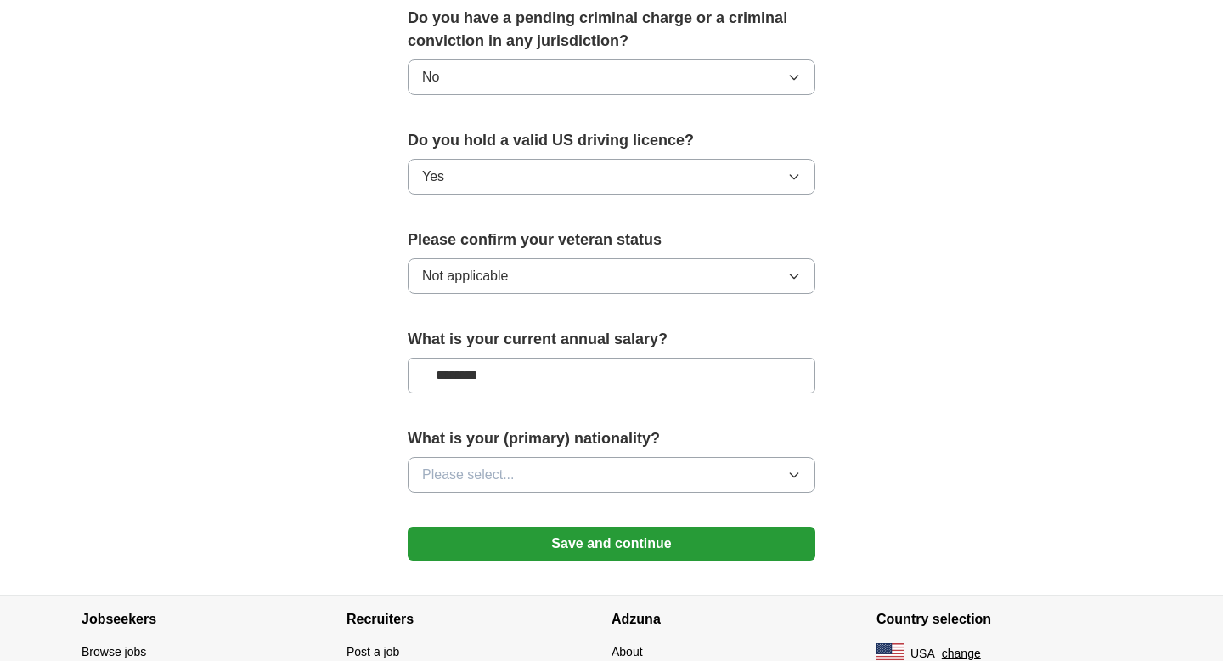
scroll to position [1005, 0]
click at [482, 465] on button "Please select..." at bounding box center [612, 474] width 408 height 36
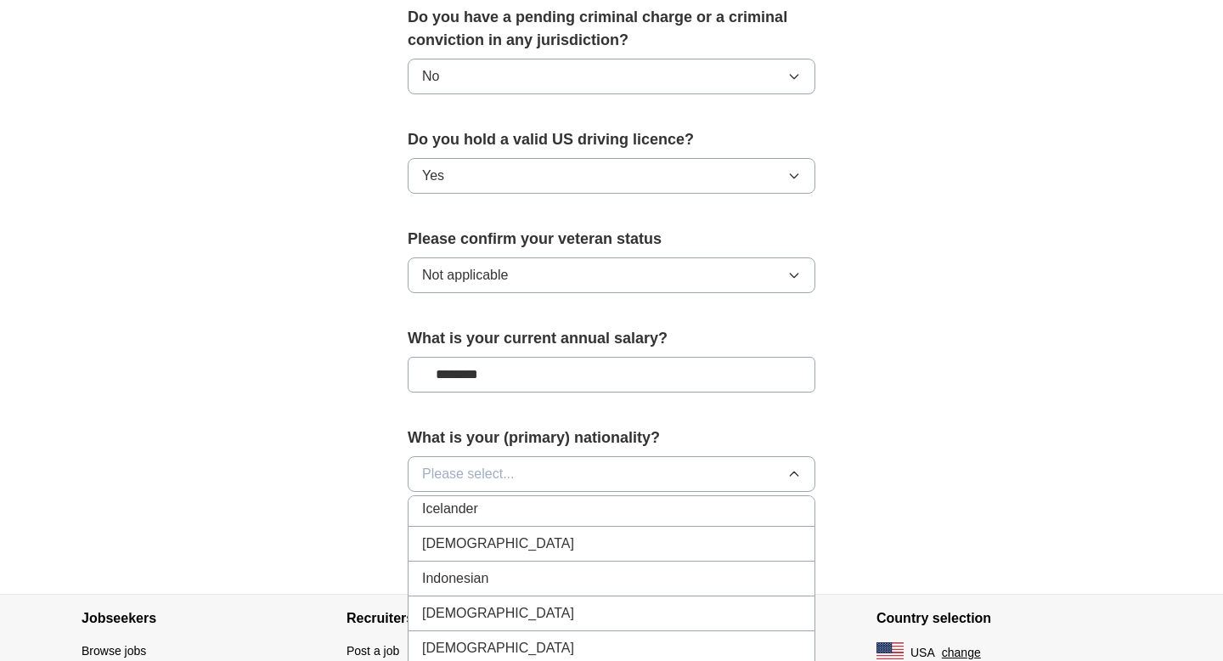
scroll to position [2753, 0]
click at [494, 536] on div "[DEMOGRAPHIC_DATA]" at bounding box center [611, 546] width 379 height 20
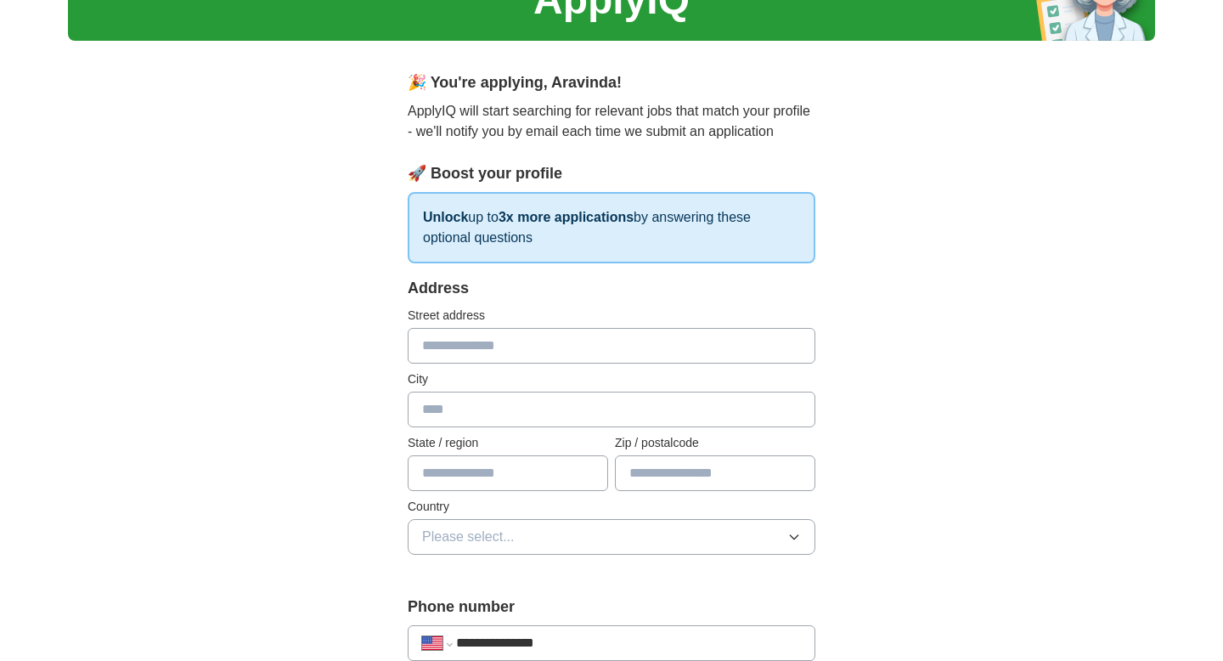
scroll to position [87, 0]
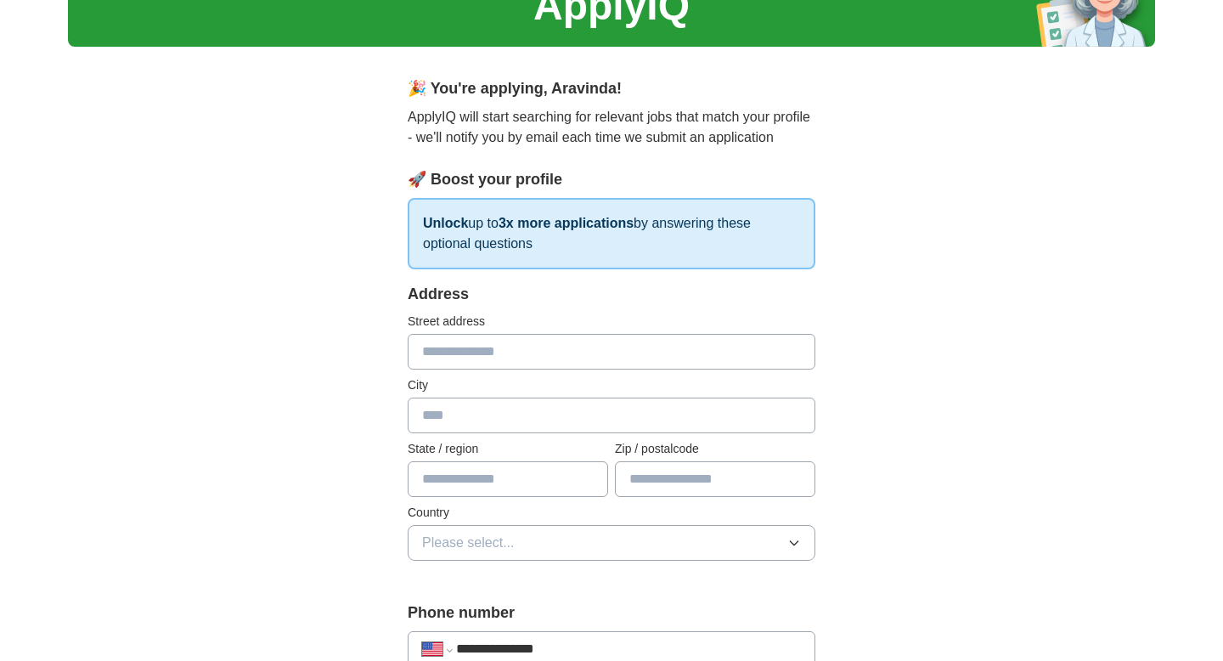
click at [550, 551] on button "Please select..." at bounding box center [612, 543] width 408 height 36
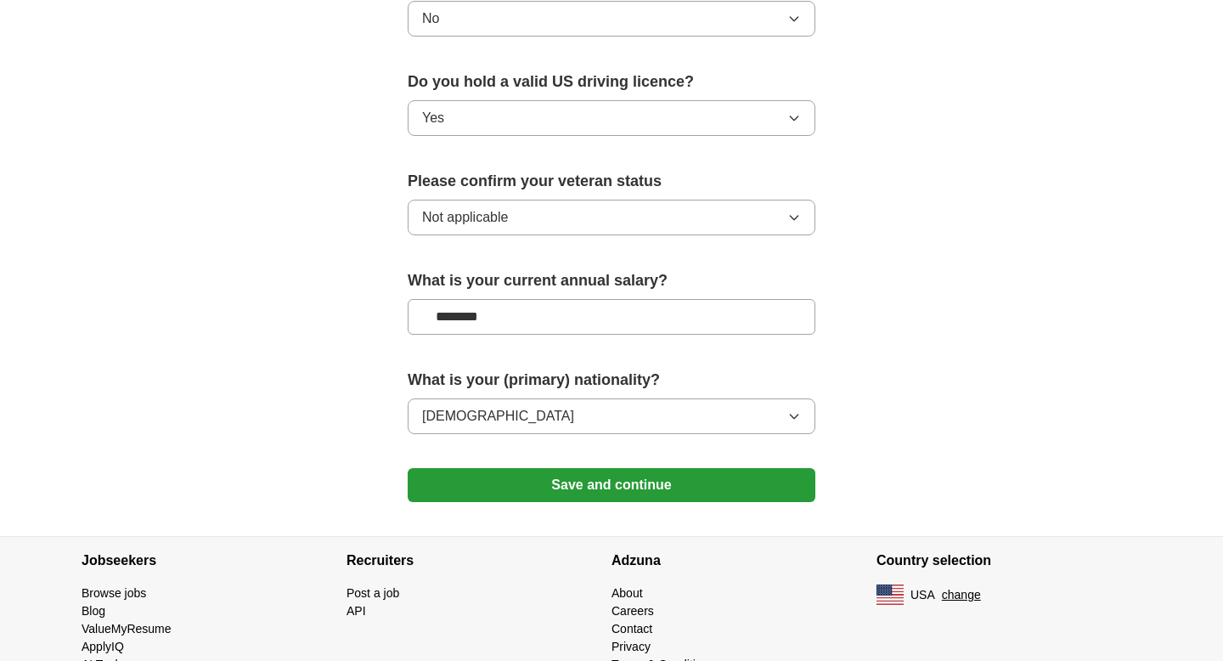
scroll to position [1086, 0]
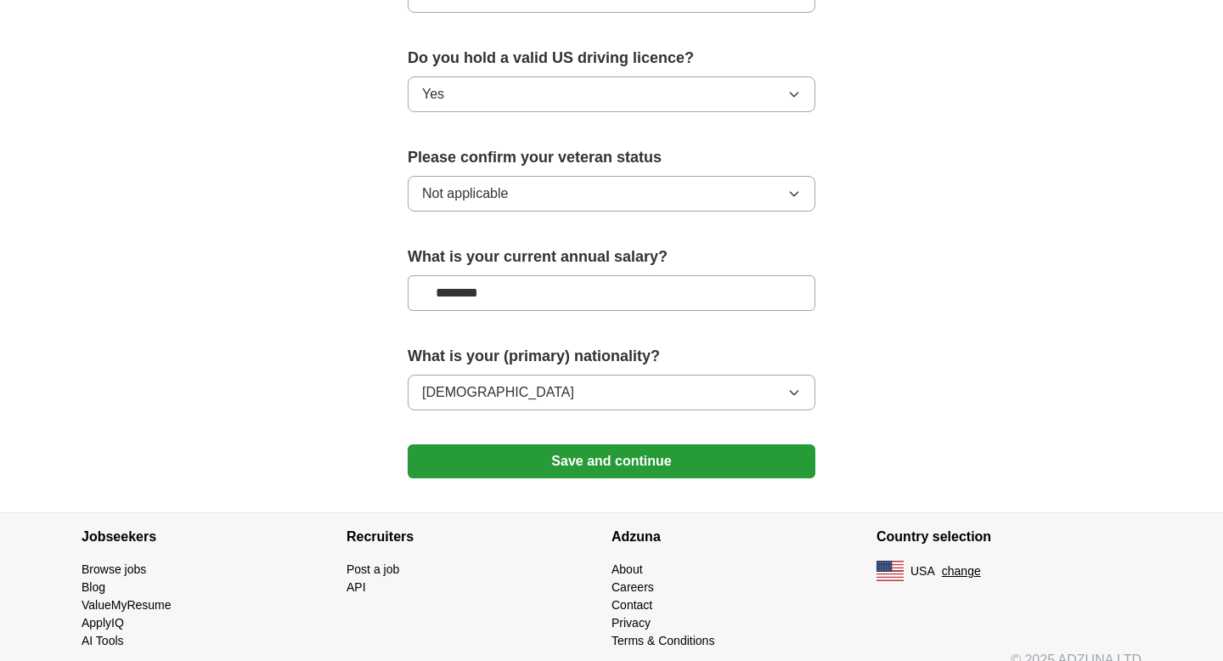
click at [668, 444] on button "Save and continue" at bounding box center [612, 461] width 408 height 34
